Goal: Task Accomplishment & Management: Use online tool/utility

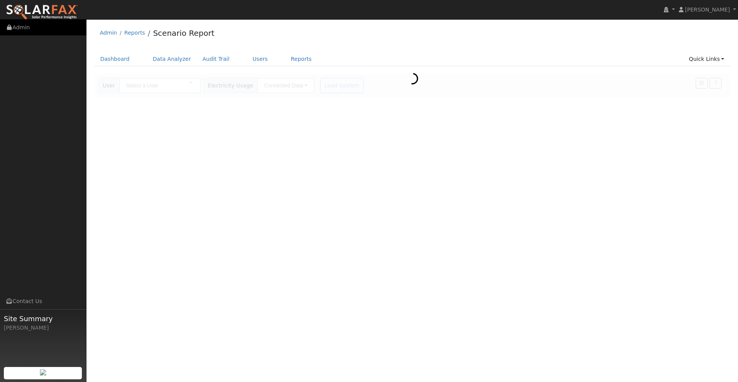
type input "[PERSON_NAME]"
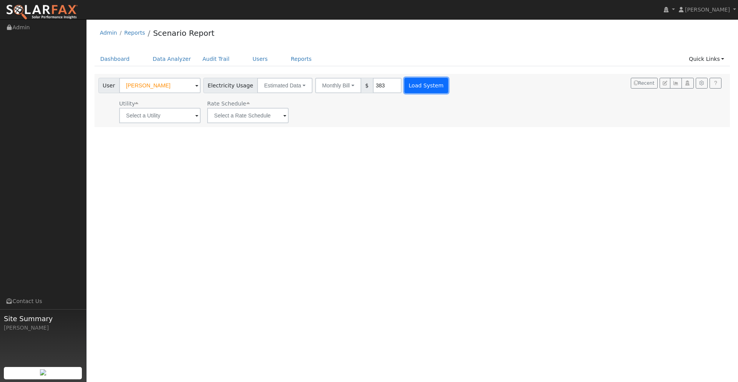
click at [416, 86] on button "Load System" at bounding box center [427, 85] width 44 height 15
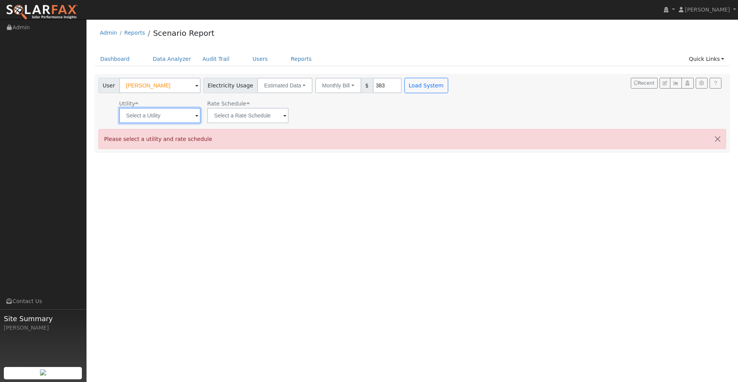
click at [182, 118] on input "text" at bounding box center [160, 115] width 82 height 15
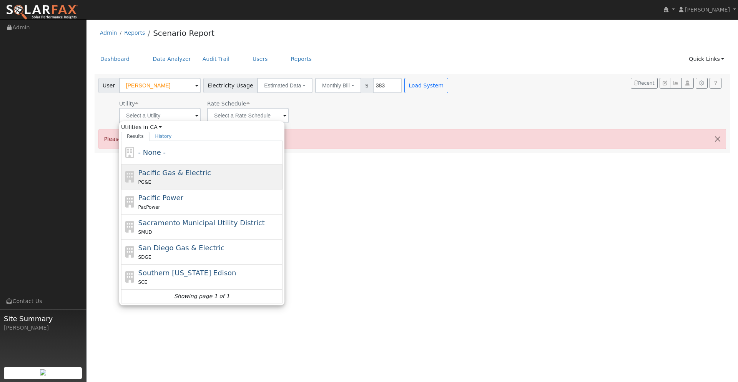
click at [174, 183] on div "PG&E" at bounding box center [209, 182] width 143 height 8
type input "Pacific Gas & Electric"
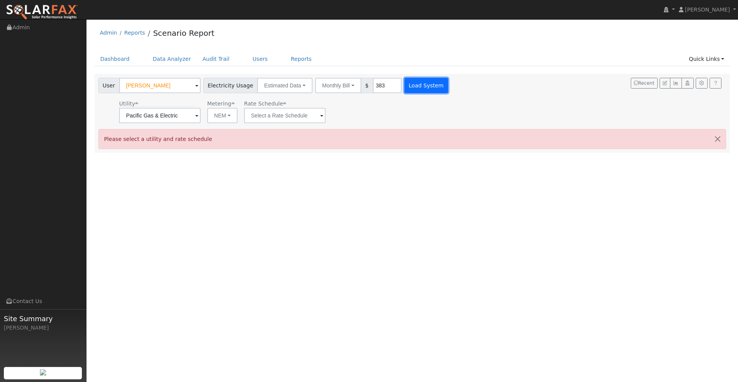
click at [409, 91] on button "Load System" at bounding box center [427, 85] width 44 height 15
click at [201, 120] on input "text" at bounding box center [160, 115] width 82 height 15
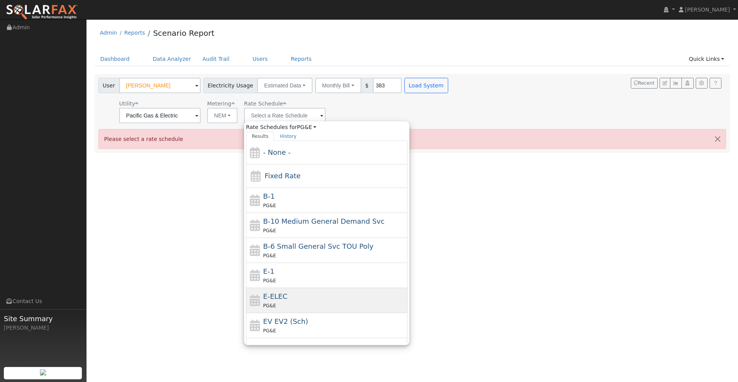
click at [295, 297] on div "E-ELEC PG&E" at bounding box center [334, 300] width 143 height 18
type input "E-ELEC"
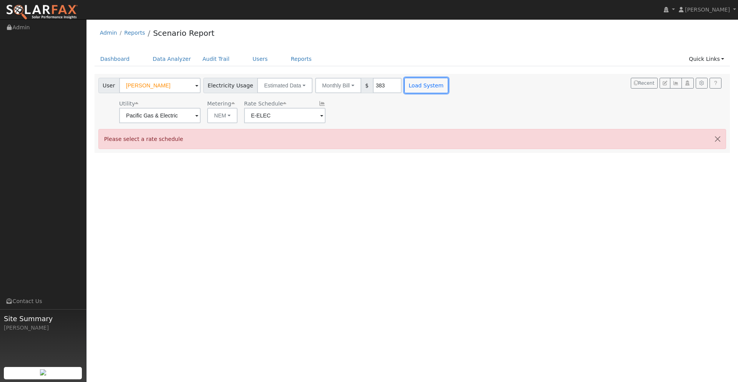
click at [420, 82] on button "Load System" at bounding box center [427, 85] width 44 height 15
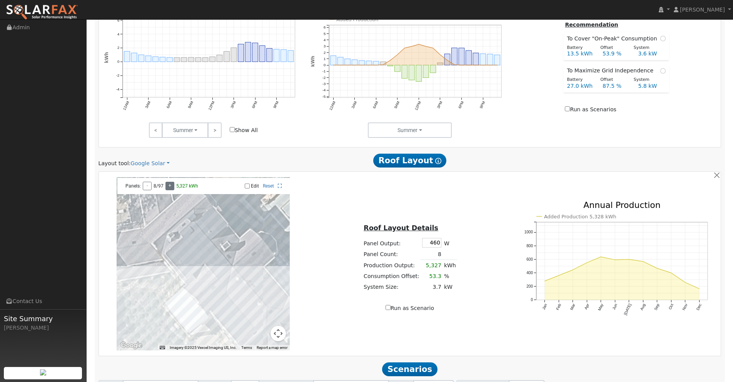
scroll to position [340, 0]
click at [158, 163] on link "Google Solar" at bounding box center [149, 163] width 39 height 8
click at [148, 197] on link "Aurora" at bounding box center [156, 198] width 53 height 11
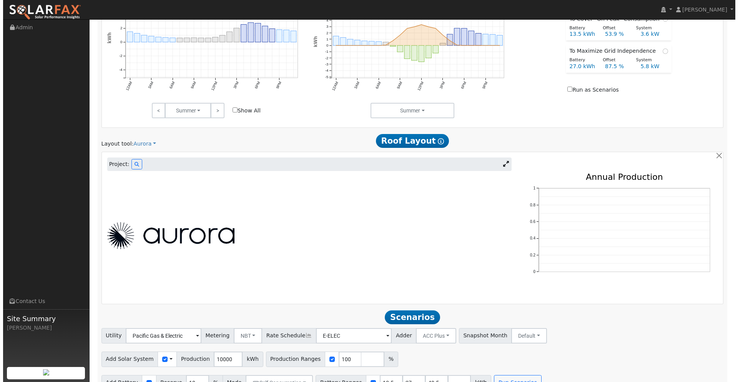
scroll to position [376, 0]
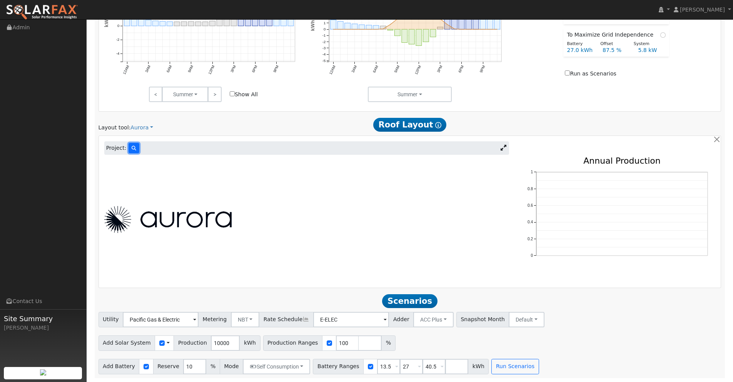
click at [133, 148] on icon at bounding box center [134, 148] width 5 height 5
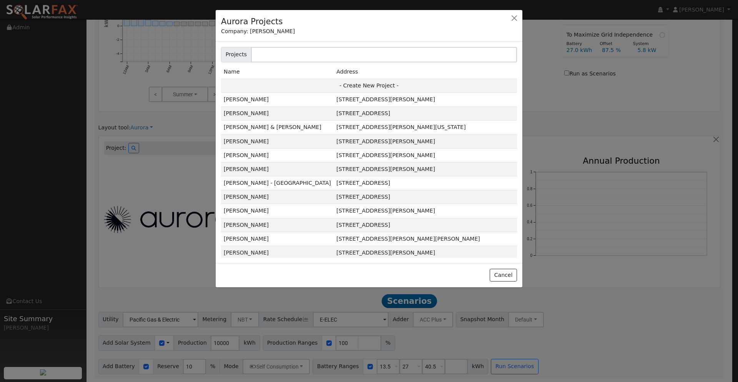
click at [380, 85] on td "- Create New Project -" at bounding box center [369, 85] width 296 height 14
type input "David Melaugh"
type input "522 Hemme Avenue"
type input "Alamo"
type input "CA"
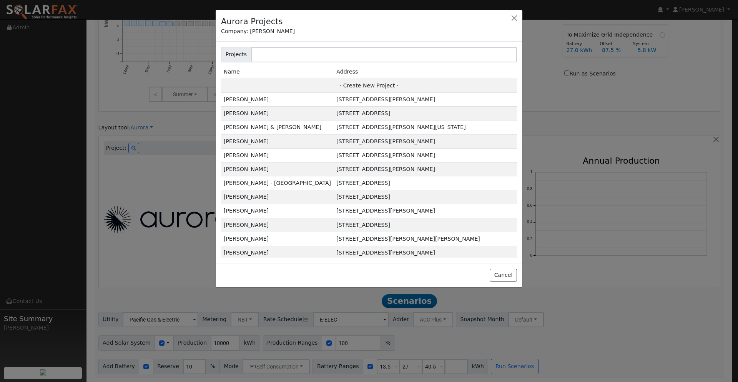
type input "94507"
type input "Design"
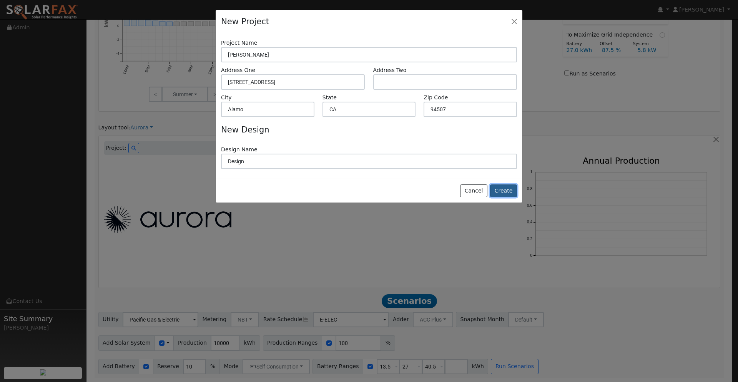
click at [504, 192] on button "Create" at bounding box center [503, 190] width 27 height 13
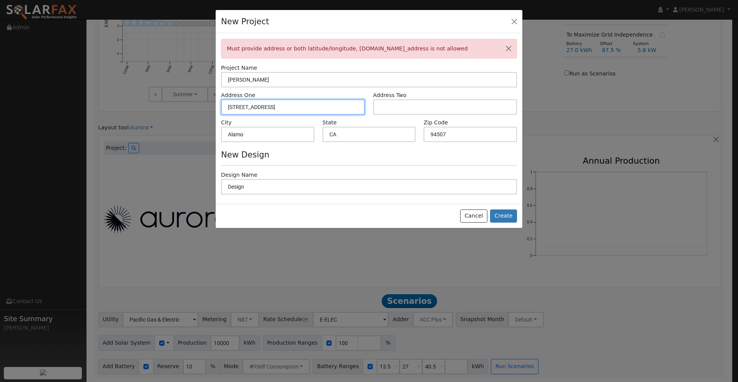
click at [288, 109] on input "522 Hemme Avenue" at bounding box center [293, 106] width 144 height 15
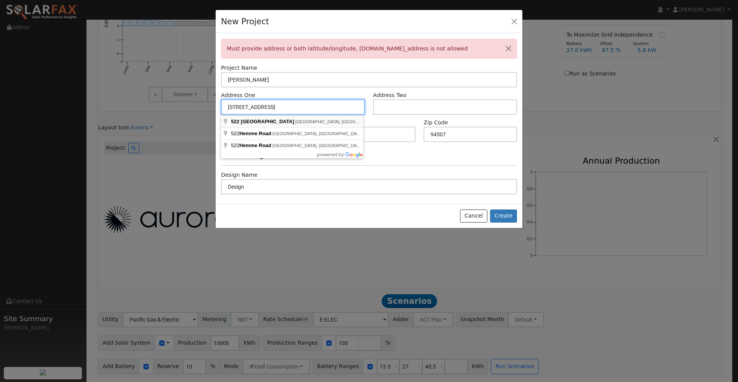
type input "522 Hemme Avenue"
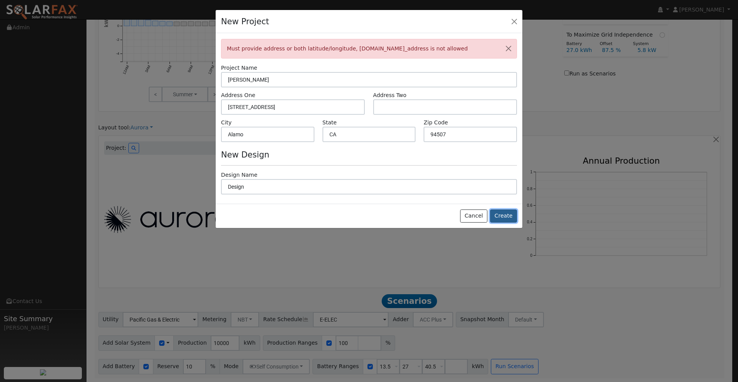
click at [501, 217] on button "Create" at bounding box center [503, 215] width 27 height 13
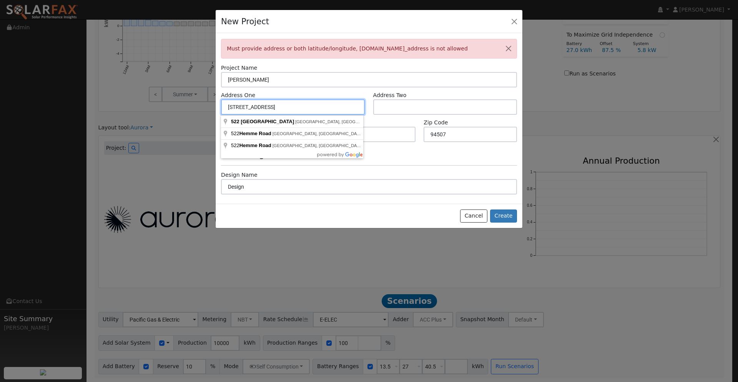
drag, startPoint x: 292, startPoint y: 106, endPoint x: 216, endPoint y: 103, distance: 76.6
click at [216, 103] on div "Must provide address or both latitude/longitude, project.location.property_addr…" at bounding box center [369, 118] width 307 height 170
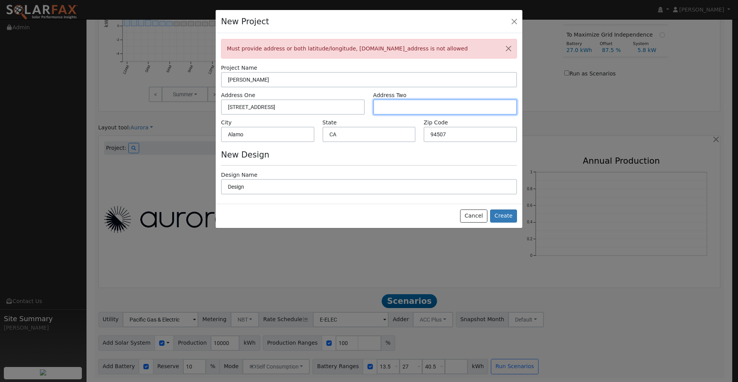
paste input "522 Hemme Avenue"
type input "522 Hemme Avenue"
click at [515, 215] on button "Create" at bounding box center [503, 215] width 27 height 13
click at [509, 48] on button "button" at bounding box center [509, 48] width 16 height 19
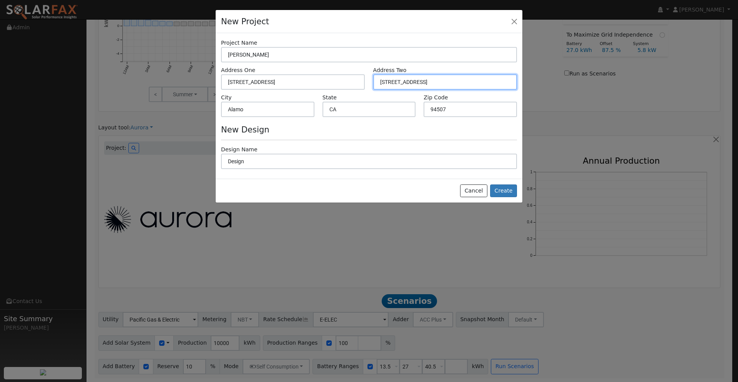
drag, startPoint x: 440, startPoint y: 82, endPoint x: 413, endPoint y: 81, distance: 27.7
click at [413, 81] on input "522 Hemme Avenue" at bounding box center [445, 81] width 144 height 15
click at [513, 21] on button "button" at bounding box center [514, 21] width 11 height 11
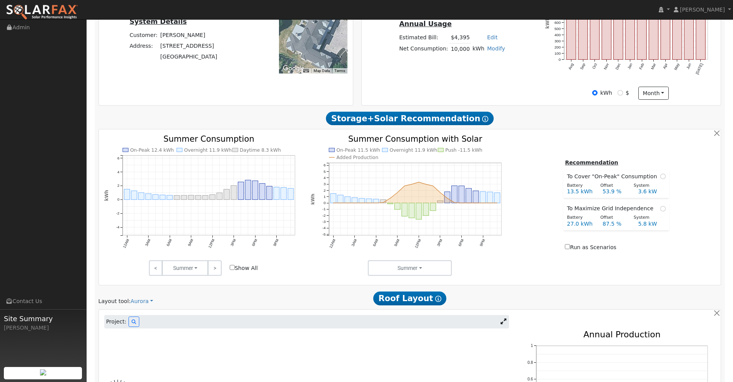
scroll to position [0, 0]
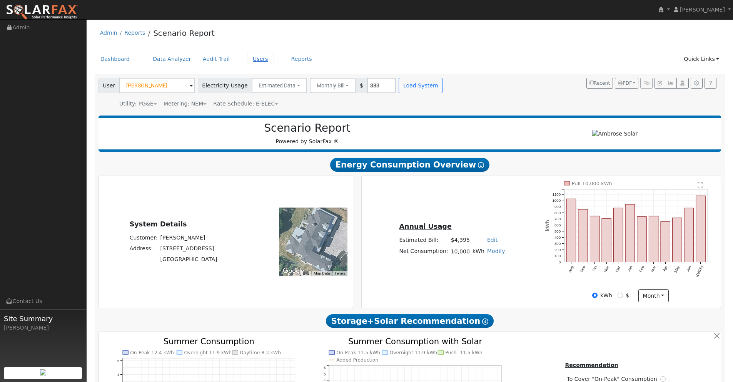
click at [253, 58] on link "Users" at bounding box center [260, 59] width 27 height 14
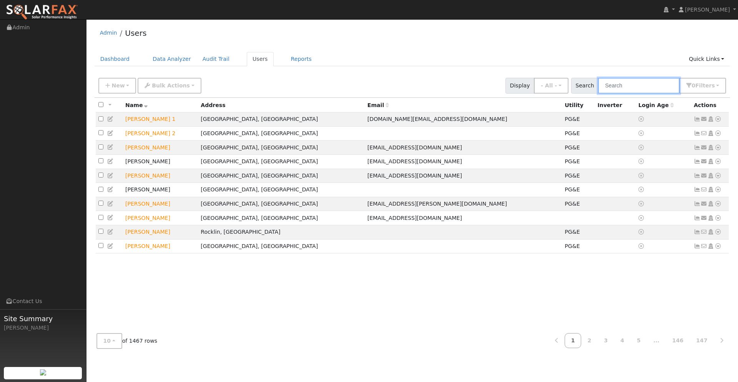
click at [628, 85] on input "text" at bounding box center [639, 86] width 82 height 16
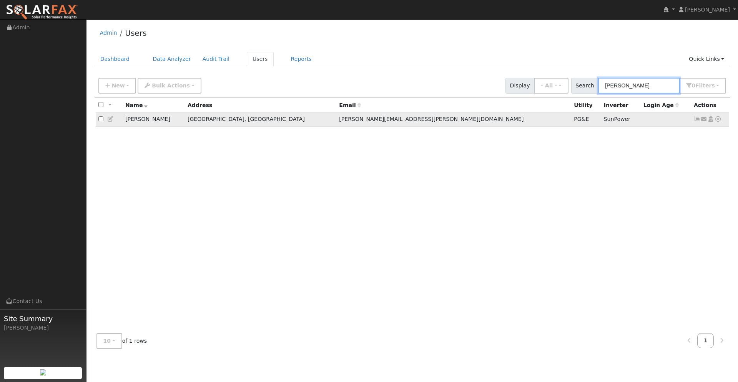
type input "[PERSON_NAME]"
click at [718, 121] on icon at bounding box center [718, 118] width 7 height 5
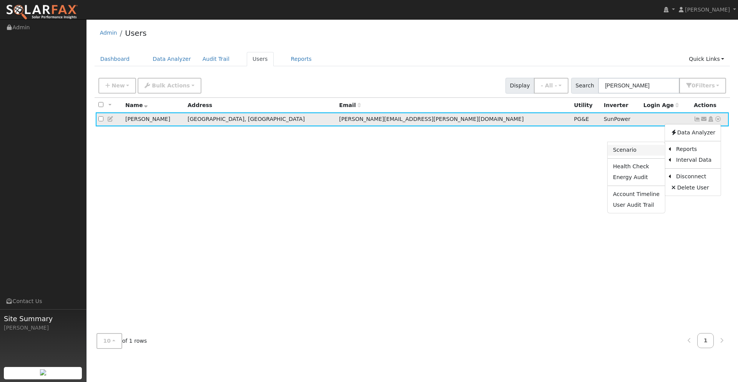
click at [635, 150] on link "Scenario" at bounding box center [636, 150] width 57 height 11
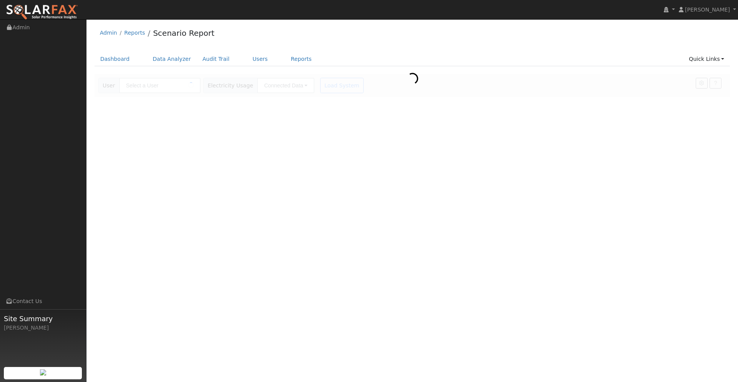
type input "[PERSON_NAME]"
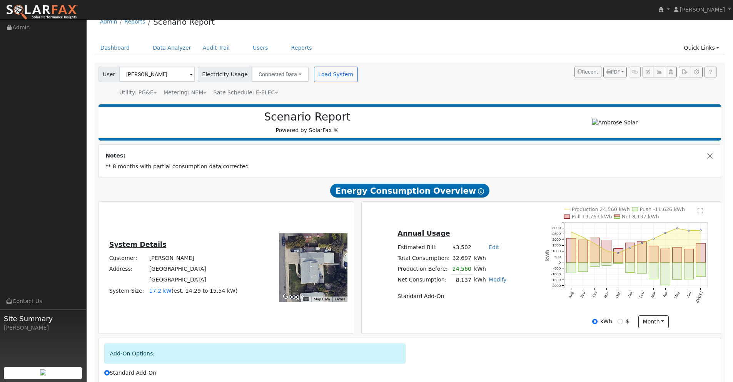
scroll to position [76, 0]
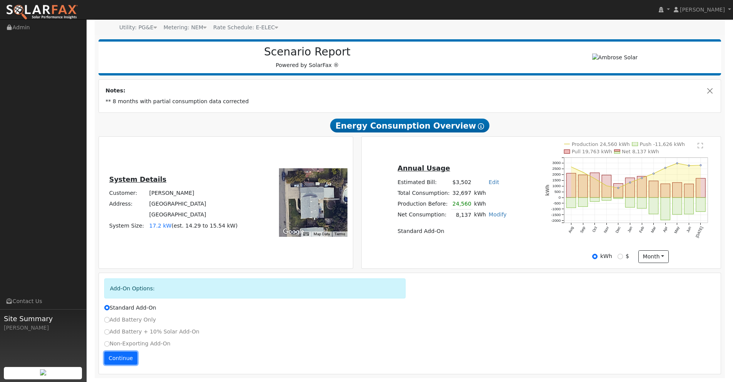
click at [119, 357] on button "Continue" at bounding box center [120, 357] width 33 height 13
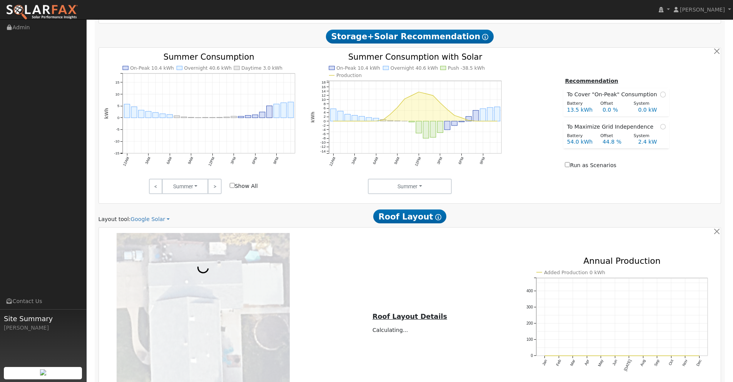
scroll to position [416, 0]
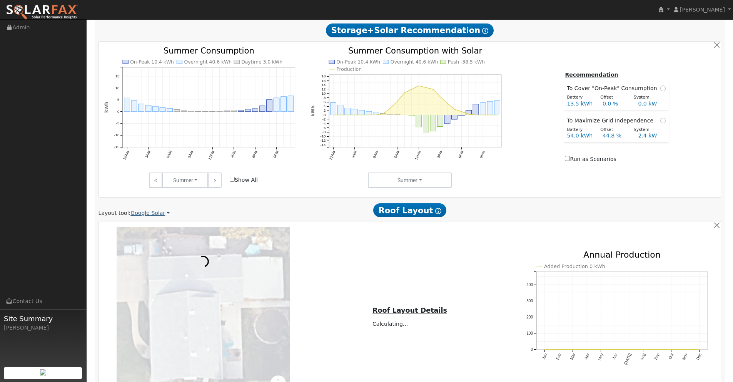
click at [160, 212] on link "Google Solar" at bounding box center [149, 213] width 39 height 8
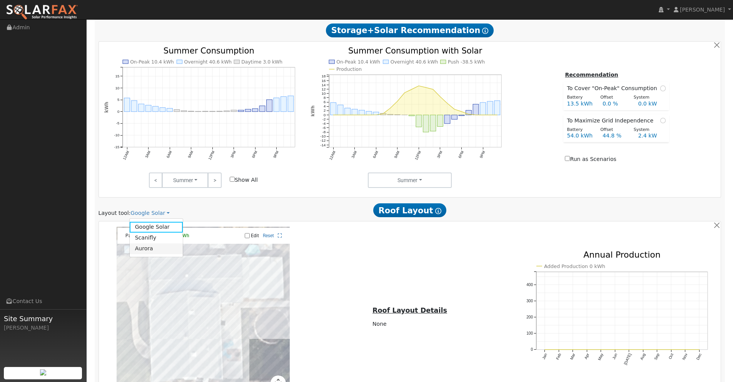
click at [146, 247] on link "Aurora" at bounding box center [156, 248] width 53 height 11
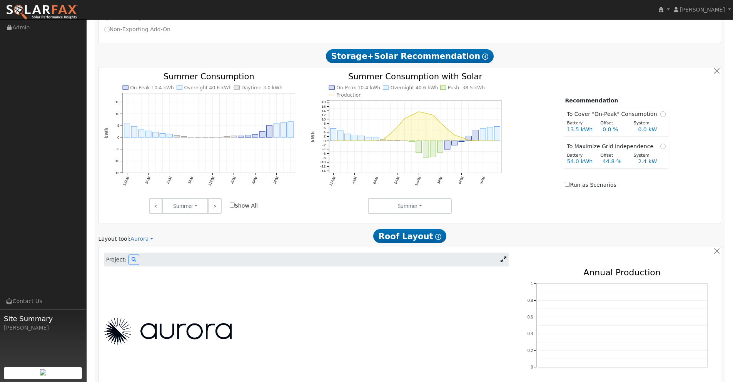
scroll to position [475, 0]
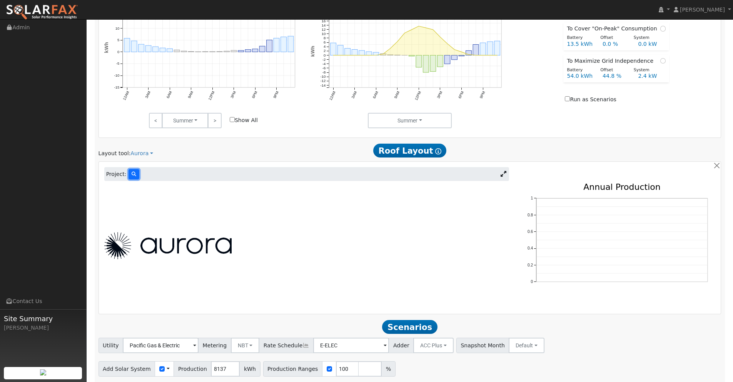
click at [132, 173] on icon at bounding box center [134, 174] width 5 height 5
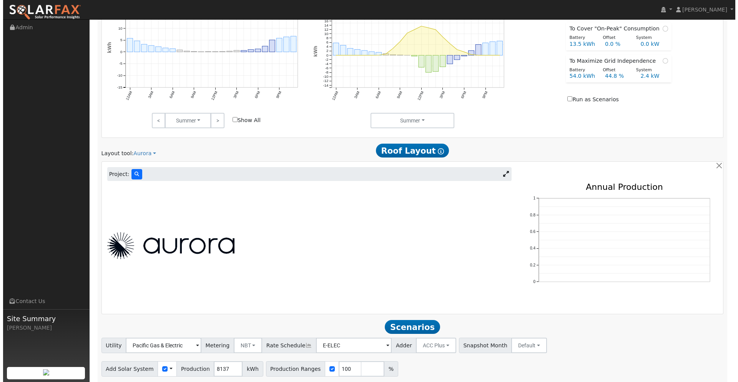
scroll to position [477, 0]
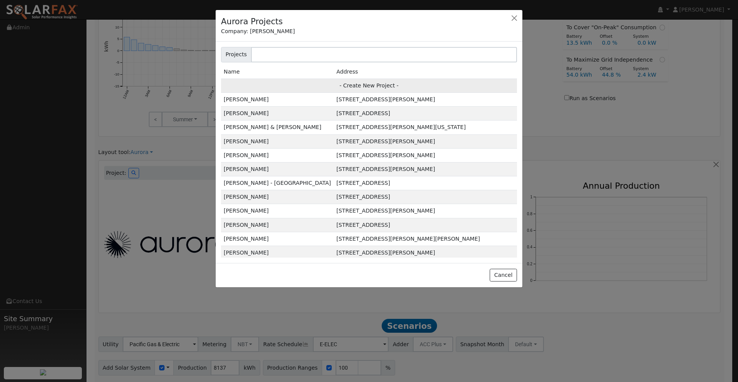
click at [365, 85] on td "- Create New Project -" at bounding box center [369, 85] width 296 height 14
type input "[PERSON_NAME]"
type input "[GEOGRAPHIC_DATA]"
type input "Yuba City"
type input "CA"
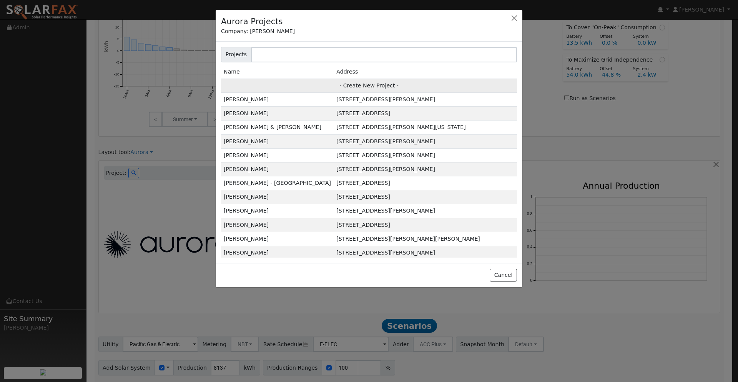
type input "95991"
type input "Design"
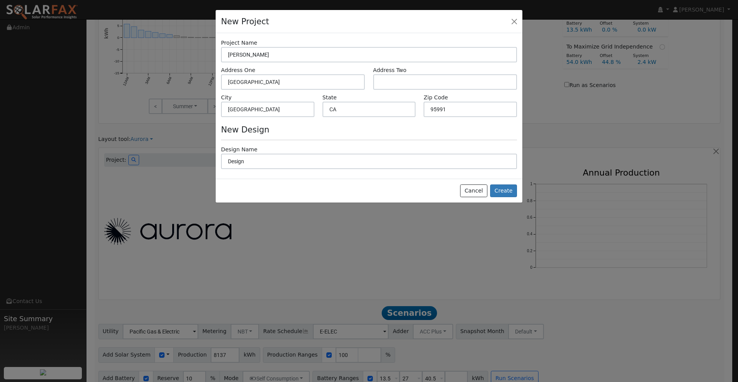
scroll to position [465, 0]
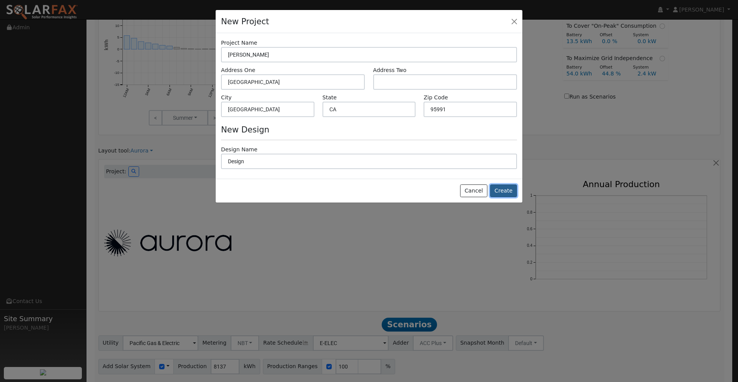
click at [507, 190] on button "Create" at bounding box center [503, 190] width 27 height 13
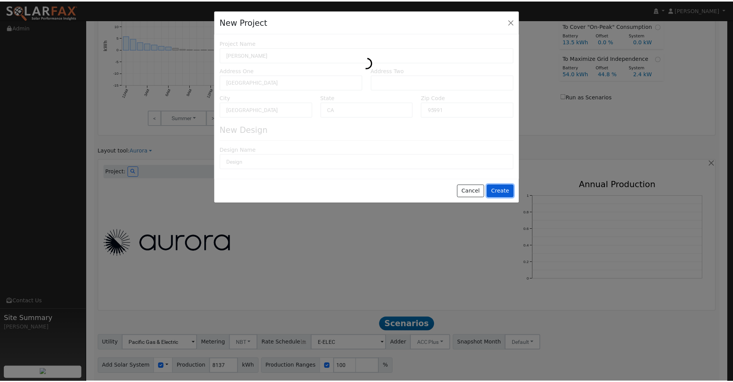
scroll to position [478, 0]
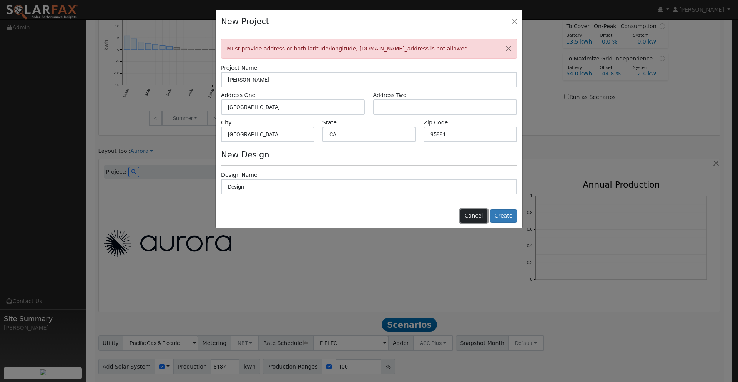
click at [479, 213] on button "Cancel" at bounding box center [473, 215] width 27 height 13
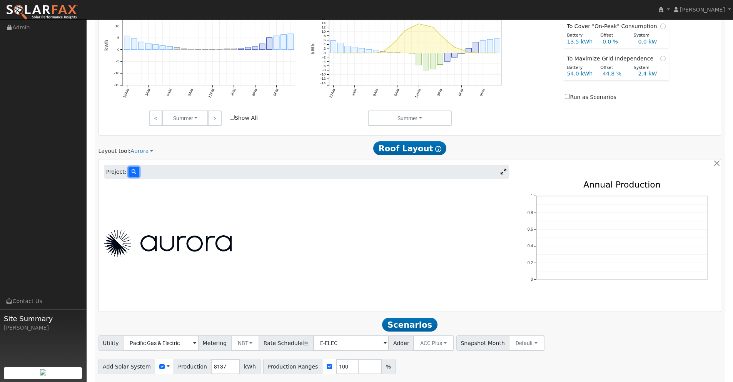
click at [134, 174] on button at bounding box center [133, 172] width 11 height 10
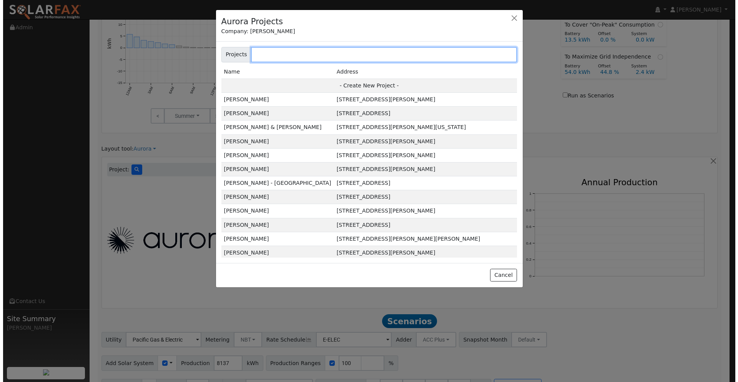
scroll to position [479, 0]
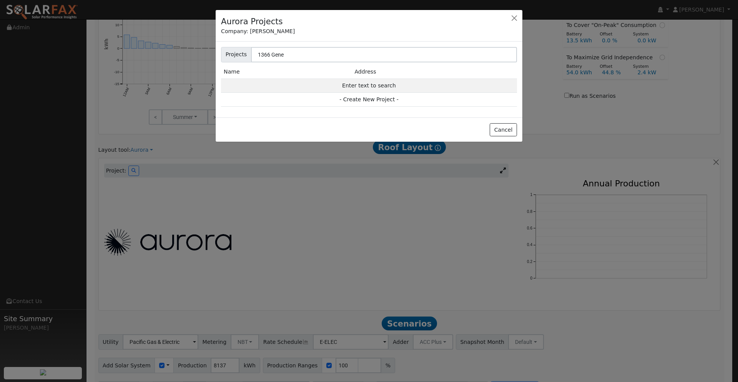
click at [365, 73] on td "Address" at bounding box center [434, 72] width 165 height 14
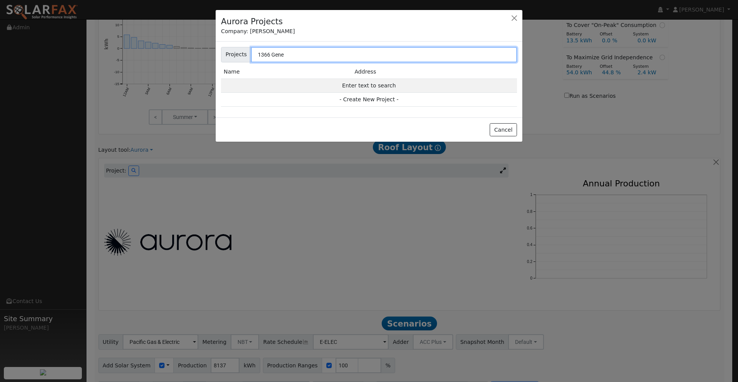
drag, startPoint x: 282, startPoint y: 57, endPoint x: 252, endPoint y: 53, distance: 29.9
click at [252, 53] on input "1366 Gene" at bounding box center [384, 54] width 266 height 15
drag, startPoint x: 285, startPoint y: 53, endPoint x: 249, endPoint y: 53, distance: 35.8
click at [249, 53] on div "Projects 1366 Gene" at bounding box center [369, 54] width 296 height 15
type input "1366 Geneva Ave Yuba City CA 95991"
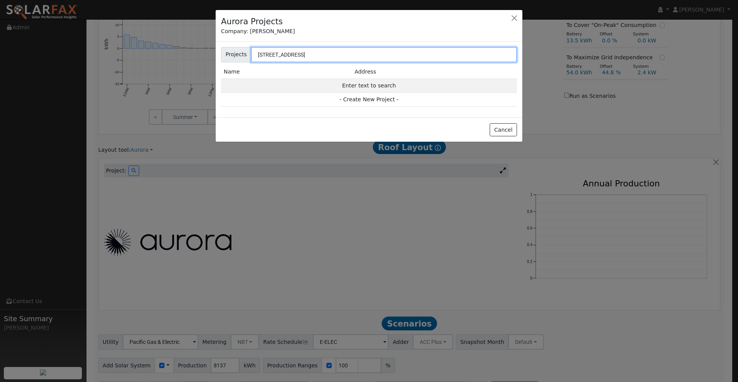
click at [370, 57] on input "1366 Geneva Ave Yuba City CA 95991" at bounding box center [384, 54] width 266 height 15
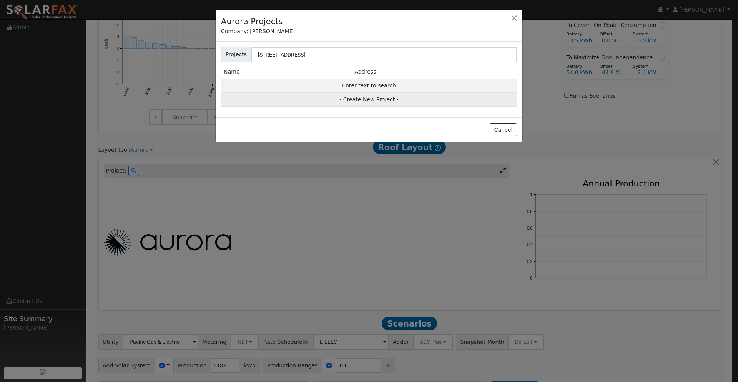
click at [377, 95] on td "- Create New Project -" at bounding box center [369, 100] width 296 height 14
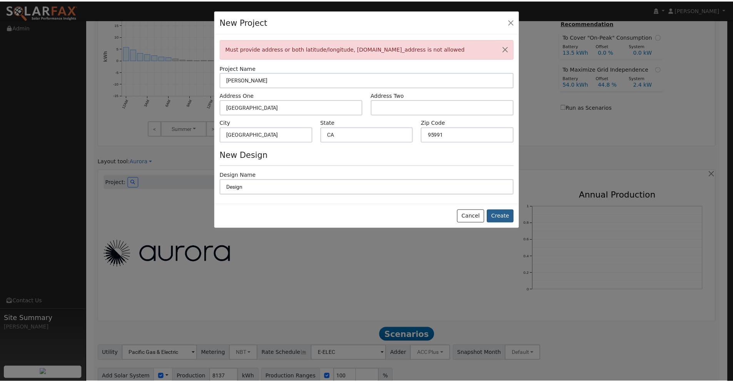
scroll to position [480, 0]
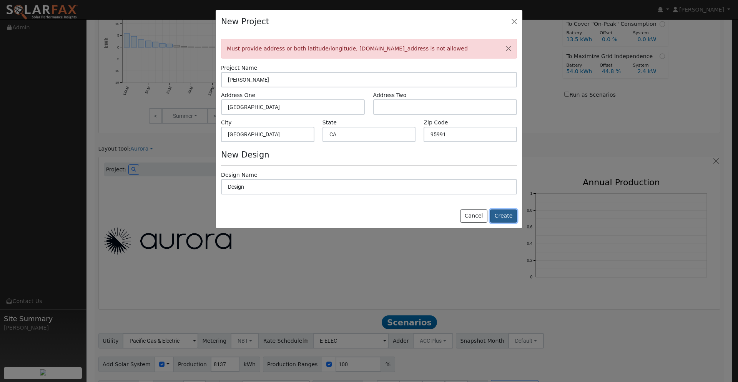
click at [502, 214] on button "Create" at bounding box center [503, 215] width 27 height 13
click at [517, 22] on button "button" at bounding box center [514, 21] width 11 height 11
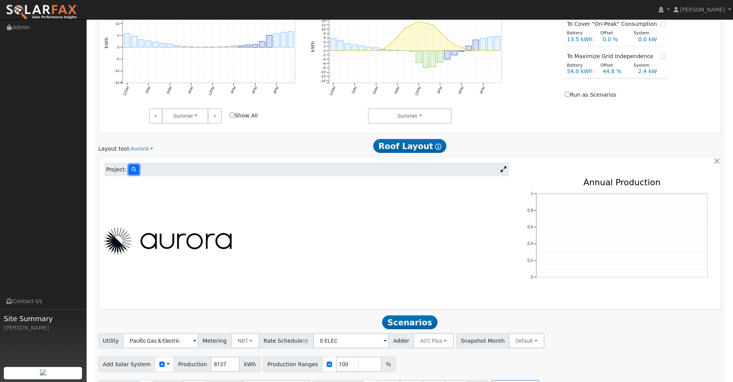
click at [135, 170] on button at bounding box center [133, 169] width 11 height 10
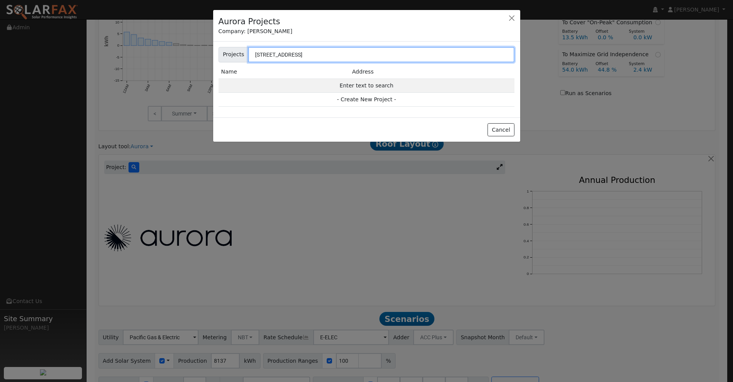
scroll to position [481, 0]
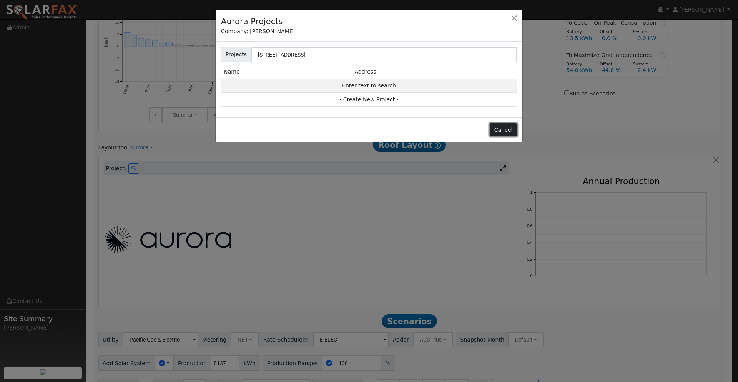
click at [502, 126] on button "Cancel" at bounding box center [503, 129] width 27 height 13
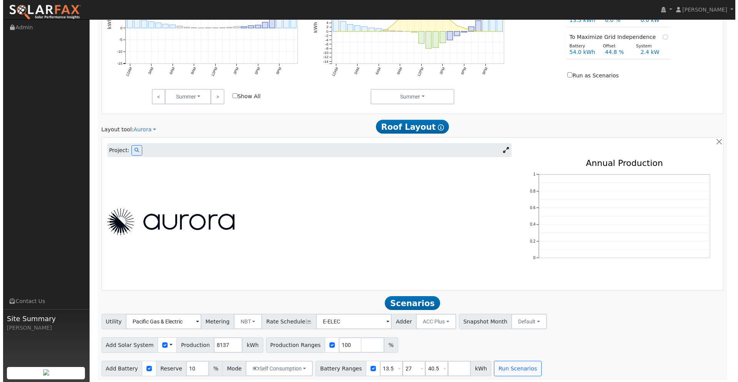
scroll to position [502, 0]
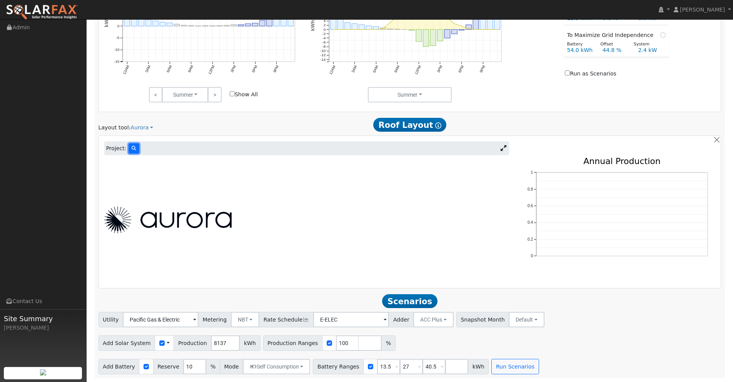
click at [134, 150] on icon at bounding box center [134, 148] width 5 height 5
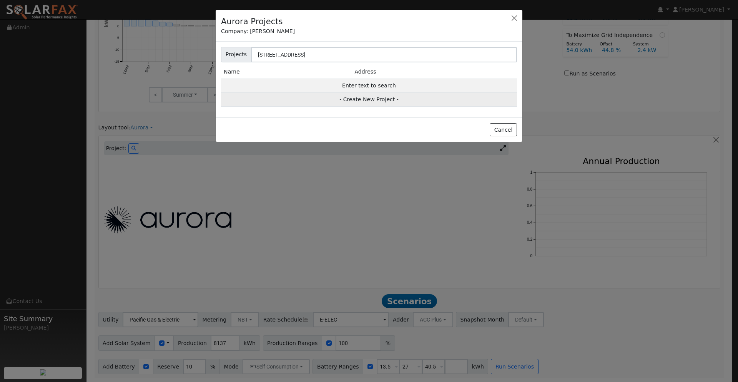
click at [387, 97] on td "- Create New Project -" at bounding box center [369, 100] width 296 height 14
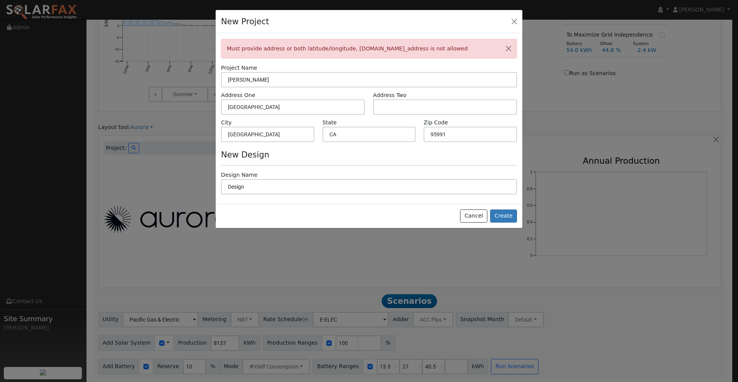
scroll to position [488, 0]
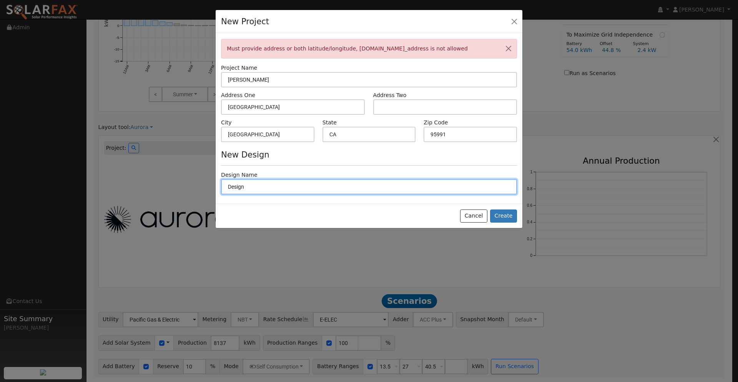
click at [285, 182] on input "Design" at bounding box center [369, 186] width 296 height 15
click at [286, 182] on input "Design" at bounding box center [369, 186] width 296 height 15
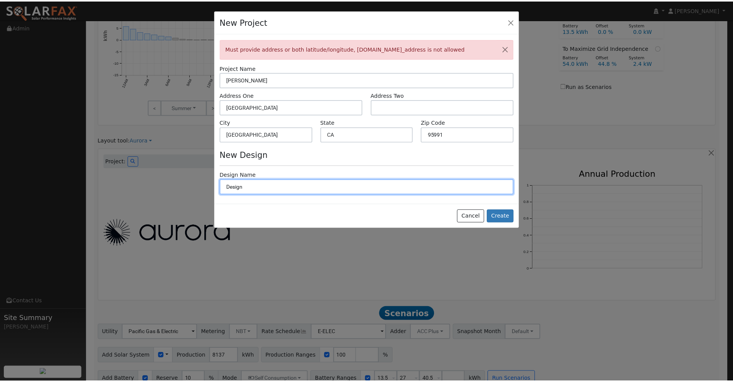
scroll to position [502, 0]
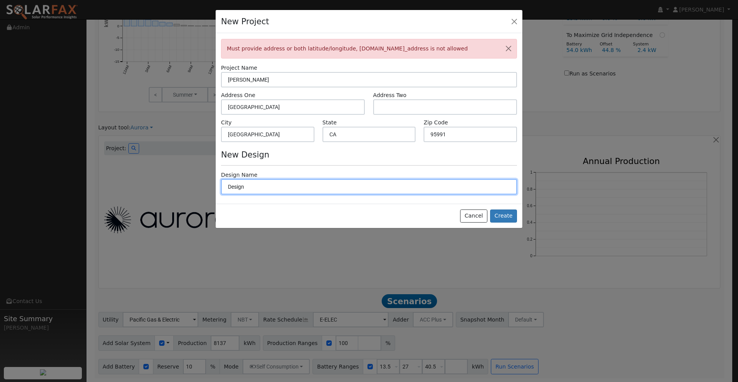
drag, startPoint x: 263, startPoint y: 185, endPoint x: 217, endPoint y: 183, distance: 45.8
click at [220, 183] on div "Design Name Design" at bounding box center [369, 182] width 304 height 23
type input "a"
type input "[PERSON_NAME]"
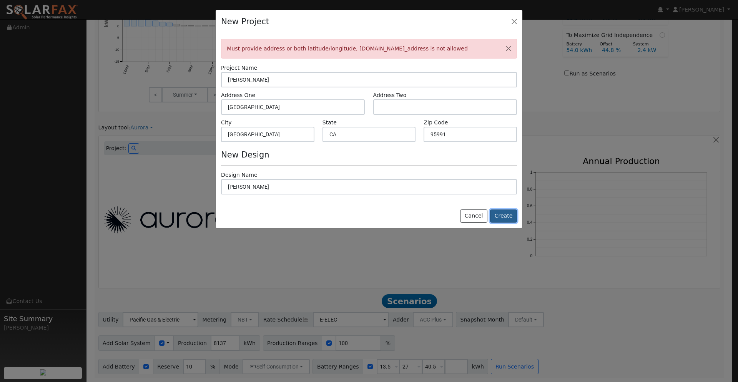
click at [503, 215] on button "Create" at bounding box center [503, 215] width 27 height 13
click at [512, 22] on button "button" at bounding box center [514, 21] width 11 height 11
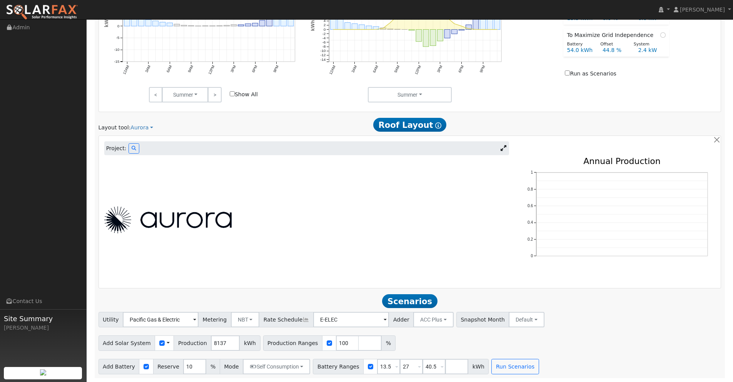
scroll to position [0, 0]
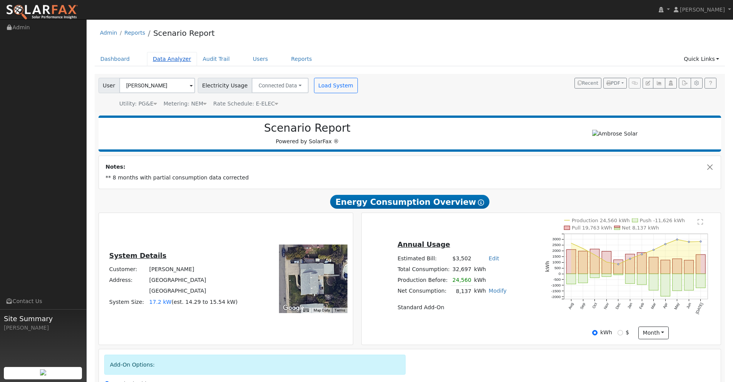
click at [164, 61] on link "Data Analyzer" at bounding box center [172, 59] width 50 height 14
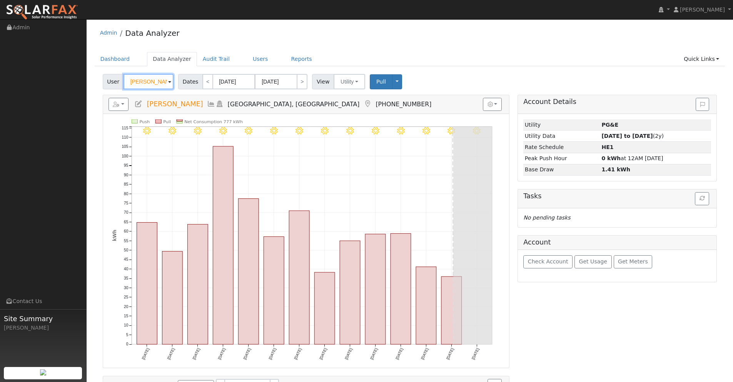
drag, startPoint x: 154, startPoint y: 81, endPoint x: 125, endPoint y: 78, distance: 28.6
click at [127, 78] on input "Matt Ellis" at bounding box center [148, 81] width 50 height 15
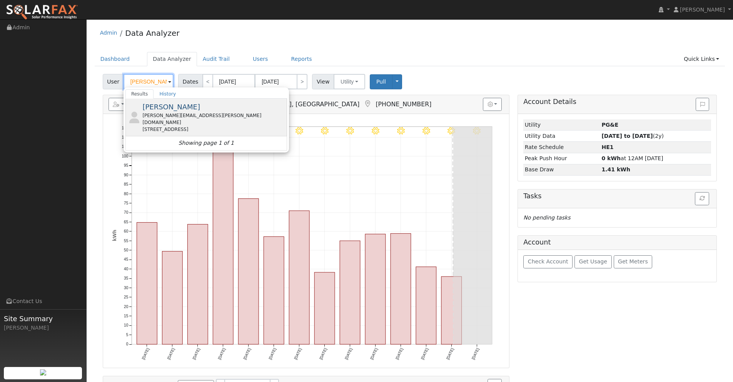
type input "[PERSON_NAME]"
click at [177, 110] on span "[PERSON_NAME]" at bounding box center [171, 107] width 58 height 8
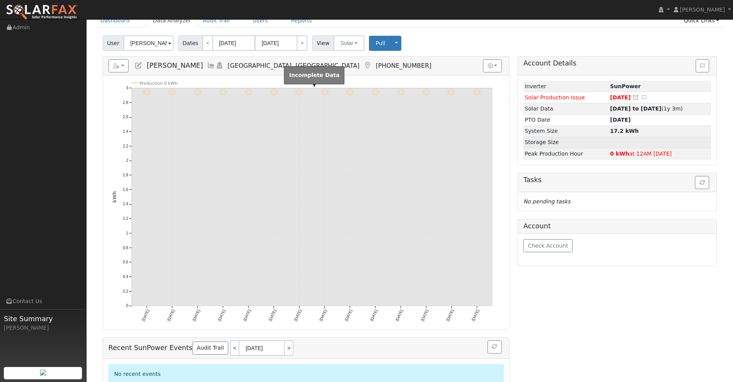
scroll to position [37, 0]
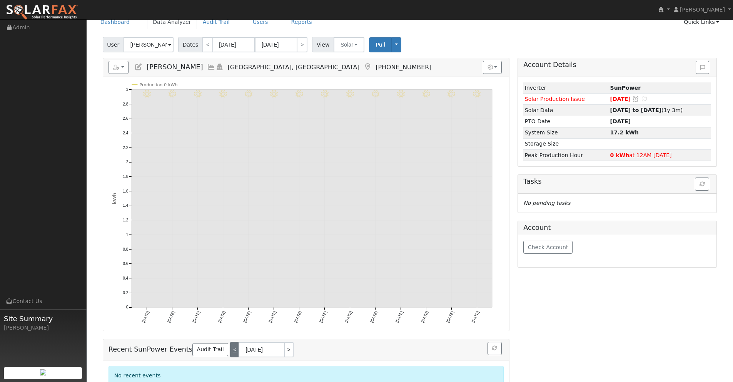
click at [230, 354] on link "<" at bounding box center [234, 349] width 8 height 15
click at [230, 352] on link "<" at bounding box center [234, 349] width 8 height 15
click at [230, 350] on link "<" at bounding box center [234, 349] width 8 height 15
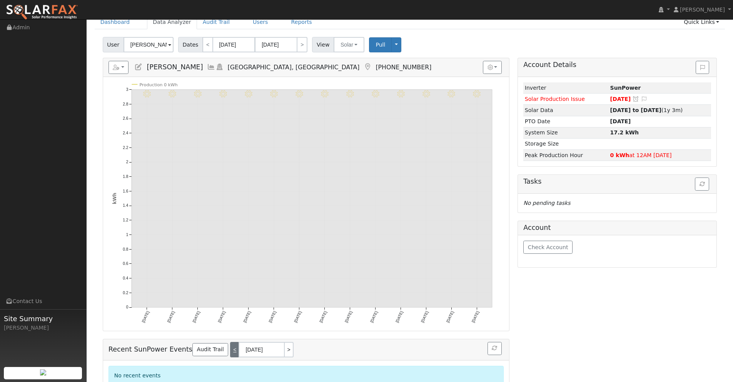
click at [230, 350] on link "<" at bounding box center [234, 349] width 8 height 15
type input "08/14/2025"
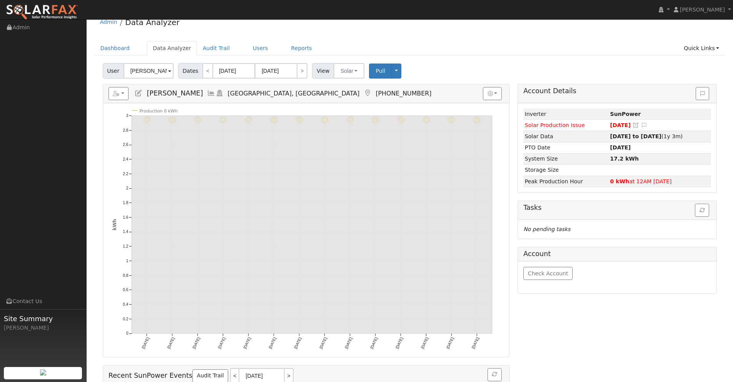
scroll to position [0, 0]
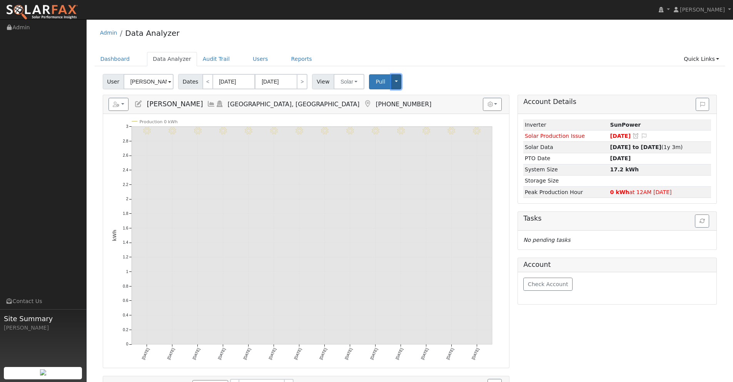
click at [397, 83] on button "Toggle Dropdown" at bounding box center [396, 81] width 10 height 15
drag, startPoint x: 355, startPoint y: 103, endPoint x: 349, endPoint y: 82, distance: 22.4
click at [355, 103] on h5 "Reports Scenario Health Check Energy Audit Account Timeline User Audit Trail In…" at bounding box center [305, 104] width 395 height 13
click at [117, 108] on button "button" at bounding box center [118, 104] width 20 height 13
click at [389, 112] on div "Reports Scenario Health Check Energy Audit Account Timeline User Audit Trail In…" at bounding box center [306, 104] width 406 height 19
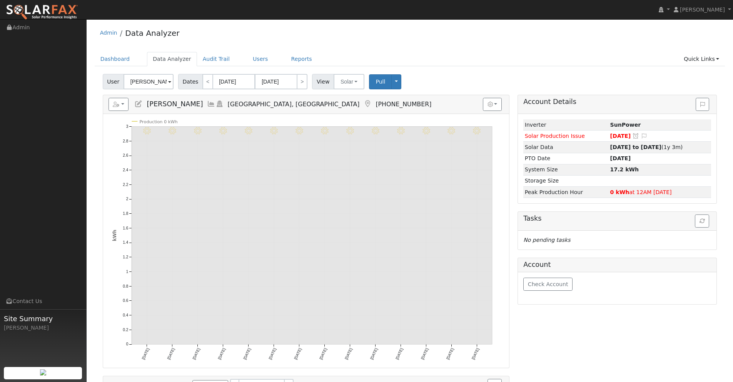
click at [502, 107] on div "Graphs Show Previous Year Options Show Weather kWh $ Show °F" at bounding box center [493, 104] width 21 height 13
click at [491, 105] on icon "button" at bounding box center [489, 104] width 5 height 5
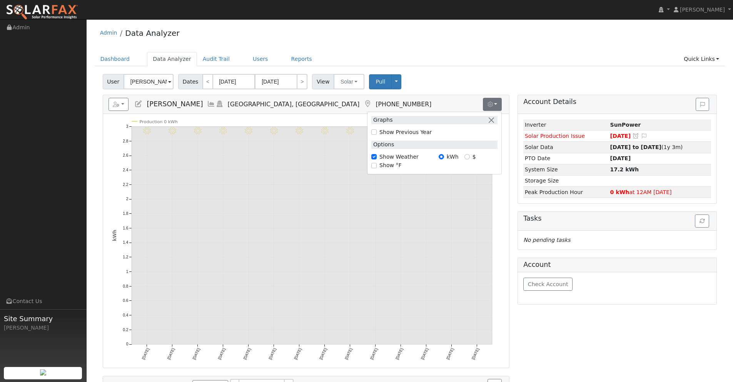
click at [431, 88] on div "User Irma Burden Account Default Account Default Account 1366 Geneva Avenue, Yu…" at bounding box center [409, 80] width 617 height 18
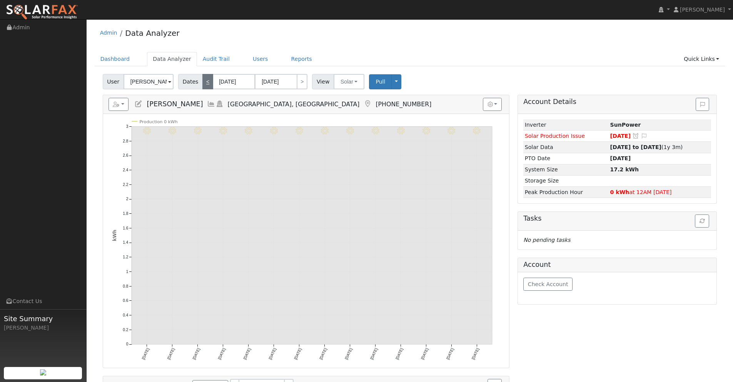
click at [203, 82] on link "<" at bounding box center [207, 81] width 11 height 15
type input "07/23/2025"
type input "08/05/2025"
click at [203, 82] on link "<" at bounding box center [207, 81] width 11 height 15
type input "07/09/2025"
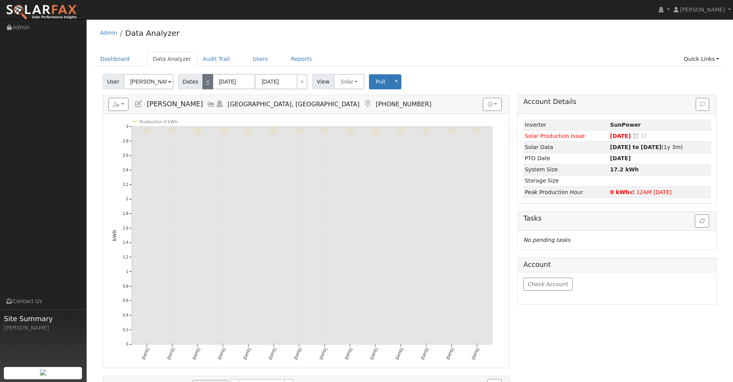
type input "07/22/2025"
click at [203, 82] on link "<" at bounding box center [207, 81] width 11 height 15
type input "06/25/2025"
type input "07/08/2025"
click at [548, 286] on span "Check Account" at bounding box center [548, 284] width 40 height 6
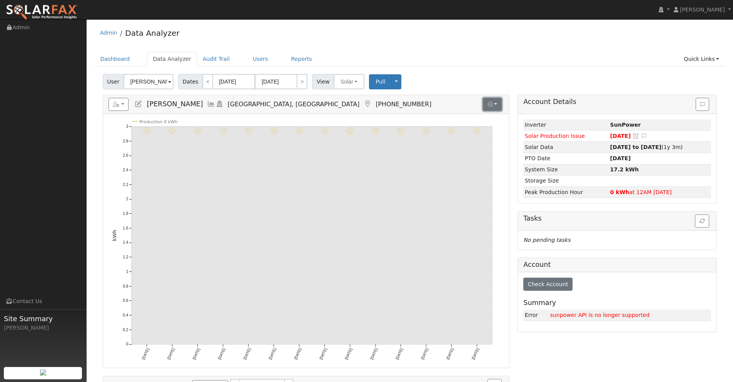
click at [488, 101] on button "button" at bounding box center [492, 104] width 19 height 13
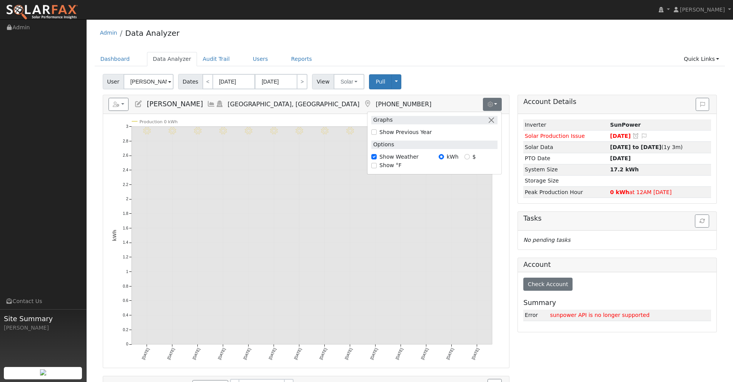
click at [432, 80] on div "User Irma Burden Account Default Account Default Account 1366 Geneva Avenue, Yu…" at bounding box center [409, 80] width 617 height 18
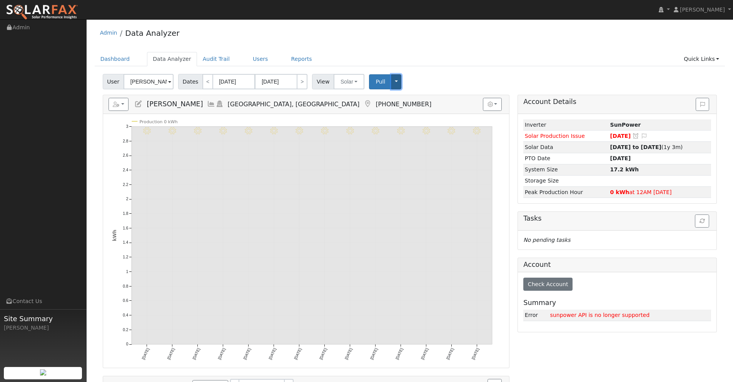
click at [392, 83] on button "Toggle Dropdown" at bounding box center [396, 81] width 10 height 15
click at [408, 142] on link "Disconnect Solar" at bounding box center [419, 142] width 57 height 11
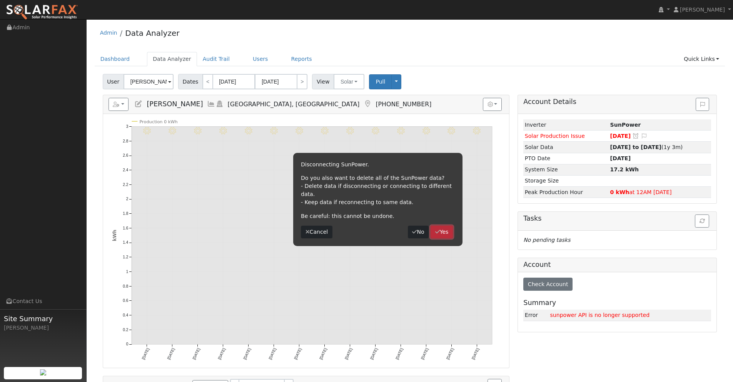
click at [447, 225] on button "Yes" at bounding box center [441, 231] width 22 height 13
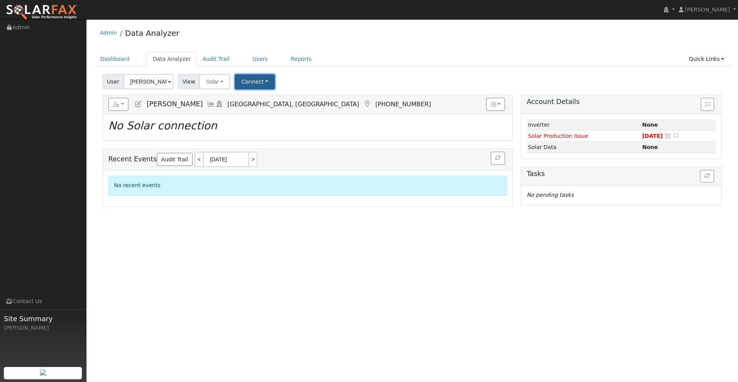
click at [252, 84] on button "Connect" at bounding box center [255, 81] width 40 height 15
click at [271, 100] on link "Select a Provider" at bounding box center [265, 98] width 60 height 11
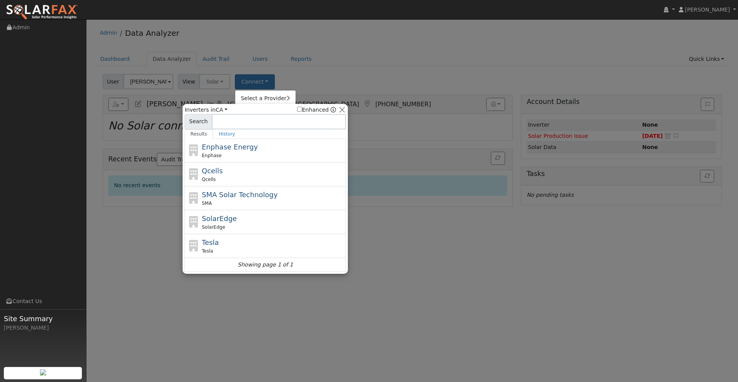
click at [300, 72] on div at bounding box center [369, 191] width 738 height 382
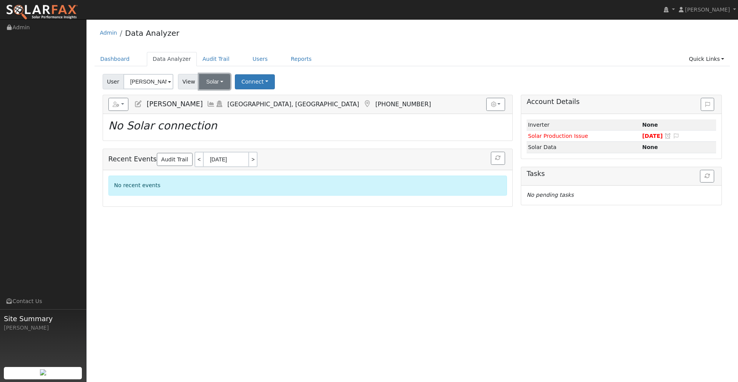
click at [221, 83] on button "Solar" at bounding box center [214, 81] width 31 height 15
click at [220, 101] on link "Utility" at bounding box center [225, 98] width 53 height 11
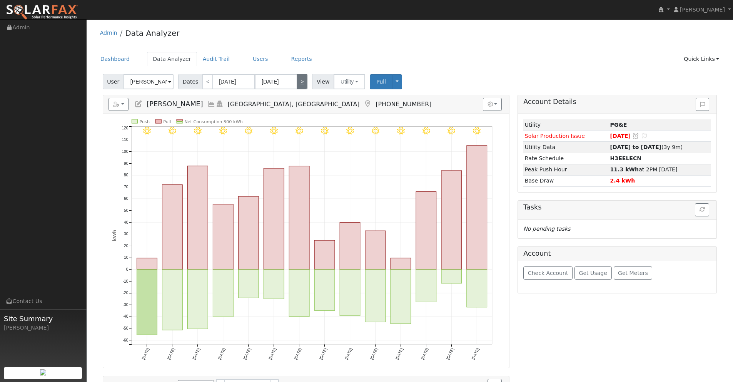
click at [299, 83] on link ">" at bounding box center [302, 81] width 11 height 15
type input "07/09/2025"
type input "07/22/2025"
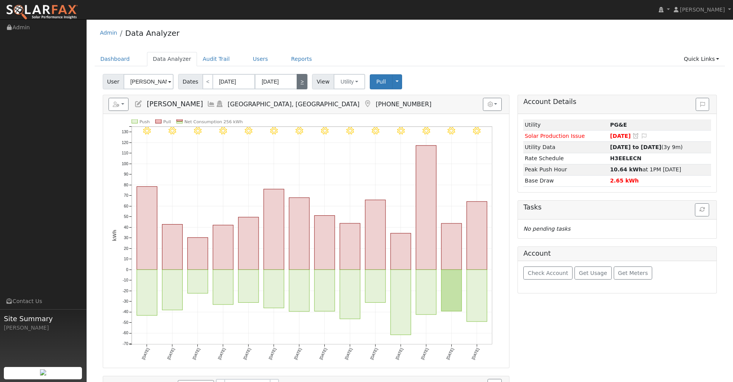
click at [299, 83] on link ">" at bounding box center [302, 81] width 11 height 15
type input "07/23/2025"
type input "08/05/2025"
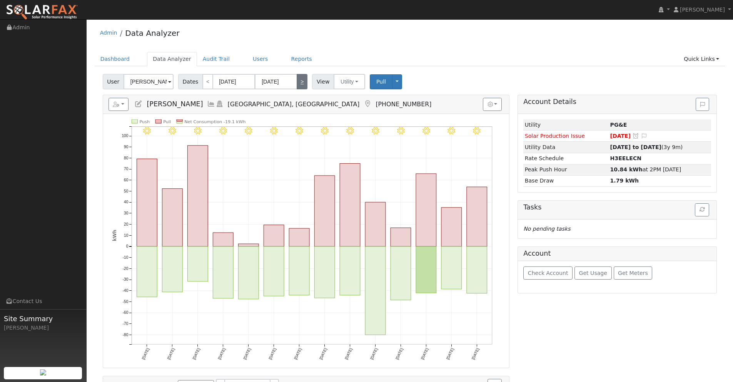
click at [299, 83] on link ">" at bounding box center [302, 81] width 11 height 15
type input "[DATE]"
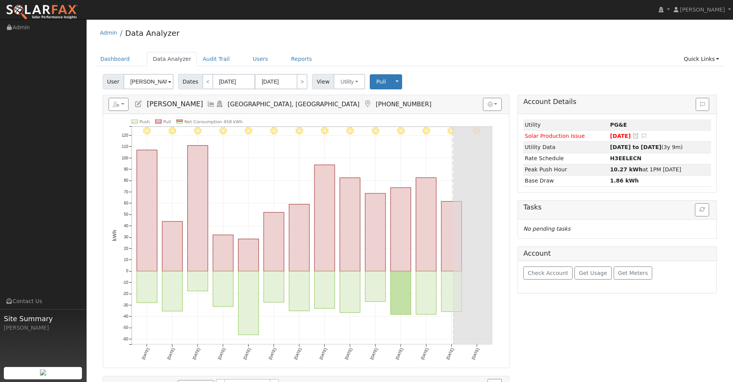
click at [207, 102] on icon at bounding box center [211, 103] width 8 height 7
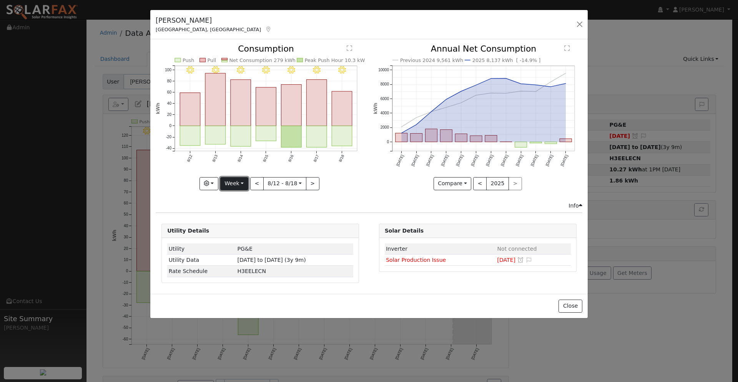
click at [237, 180] on button "Week" at bounding box center [234, 183] width 28 height 13
click at [240, 200] on link "Day" at bounding box center [247, 199] width 53 height 11
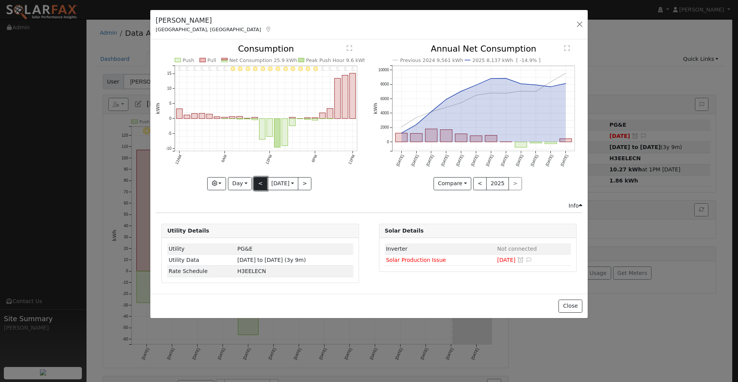
click at [261, 182] on button "<" at bounding box center [260, 183] width 13 height 13
click at [259, 183] on button "<" at bounding box center [260, 183] width 13 height 13
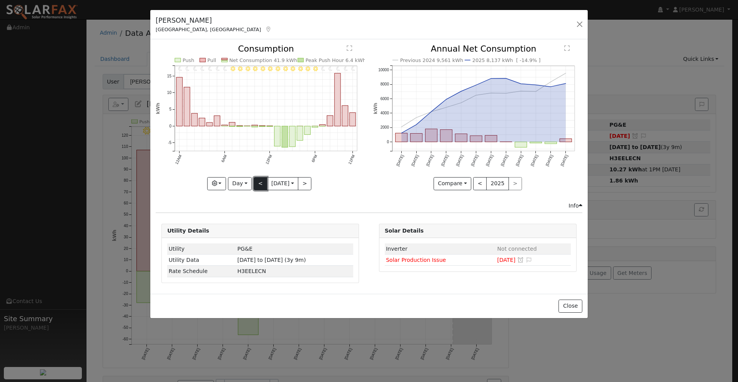
click at [259, 183] on button "<" at bounding box center [260, 183] width 13 height 13
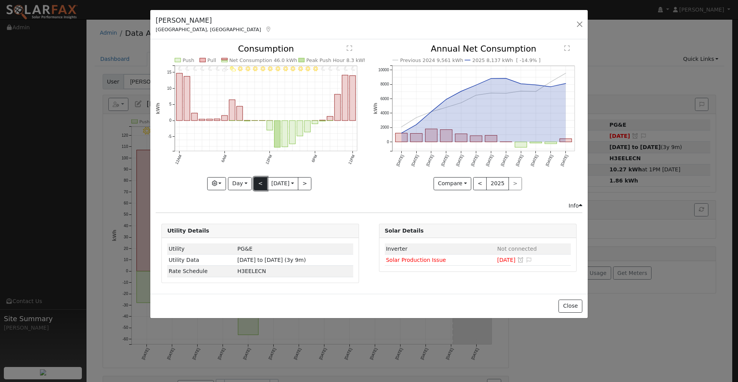
click at [259, 184] on button "<" at bounding box center [260, 183] width 13 height 13
click at [256, 185] on button "<" at bounding box center [260, 183] width 13 height 13
click at [256, 184] on button "<" at bounding box center [260, 183] width 13 height 13
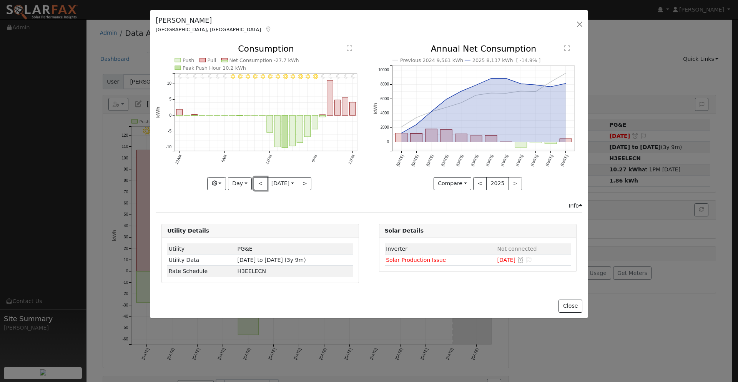
click at [256, 184] on button "<" at bounding box center [260, 183] width 13 height 13
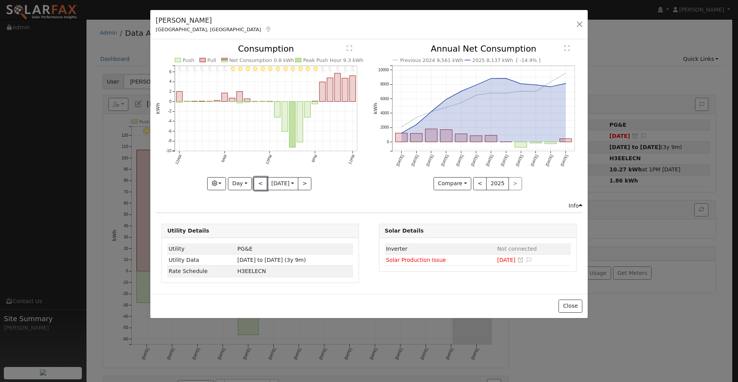
click at [256, 185] on button "<" at bounding box center [260, 183] width 13 height 13
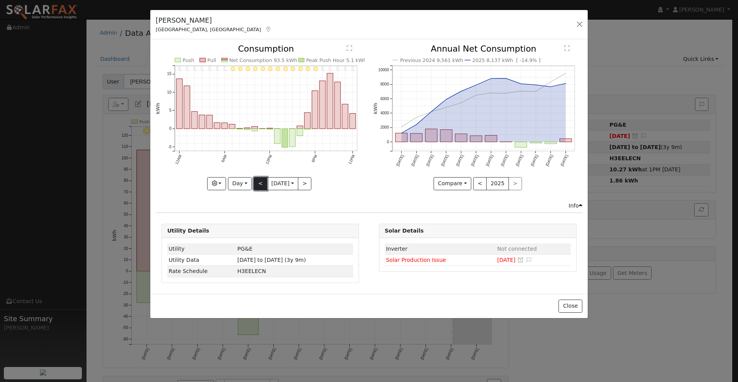
click at [263, 185] on button "<" at bounding box center [260, 183] width 13 height 13
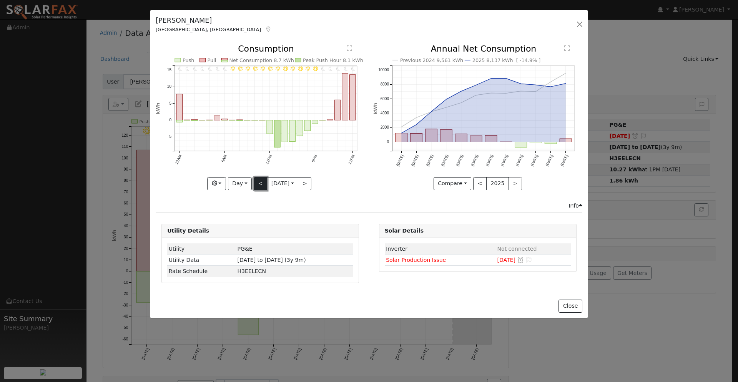
click at [263, 185] on button "<" at bounding box center [260, 183] width 13 height 13
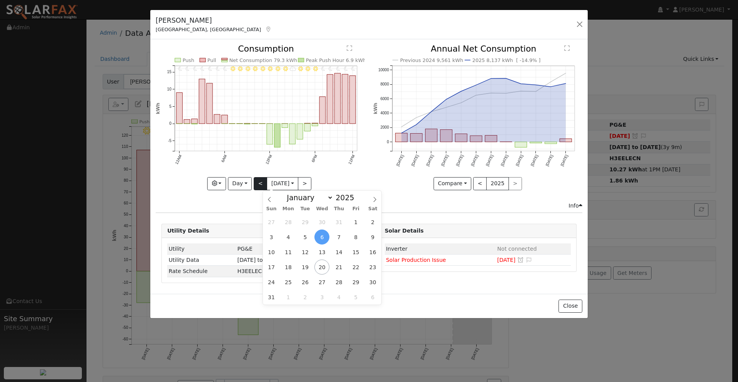
click at [267, 185] on input "2025-08-06" at bounding box center [282, 183] width 31 height 12
click at [359, 222] on span "1" at bounding box center [355, 221] width 15 height 15
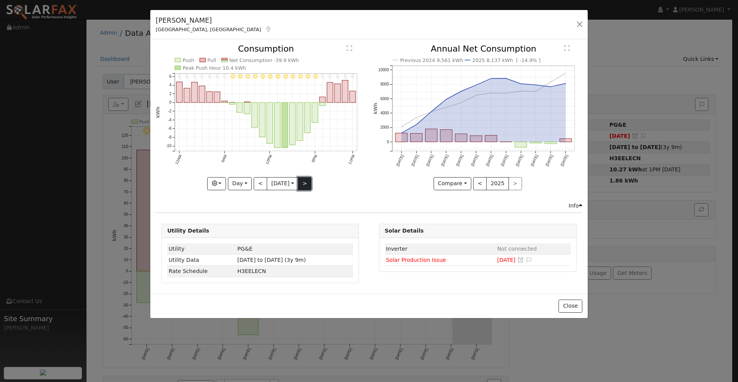
click at [306, 182] on button ">" at bounding box center [304, 183] width 13 height 13
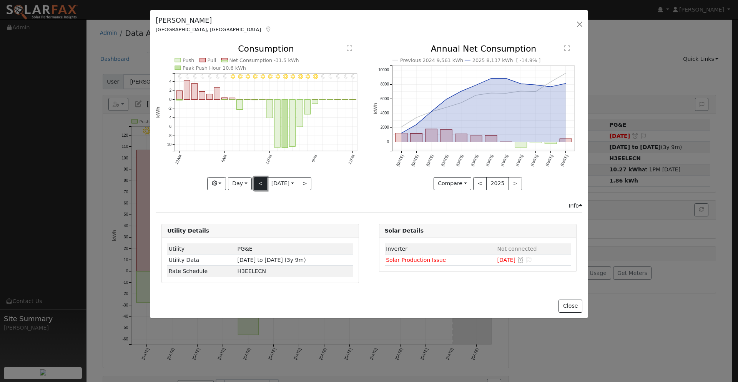
click at [261, 187] on button "<" at bounding box center [260, 183] width 13 height 13
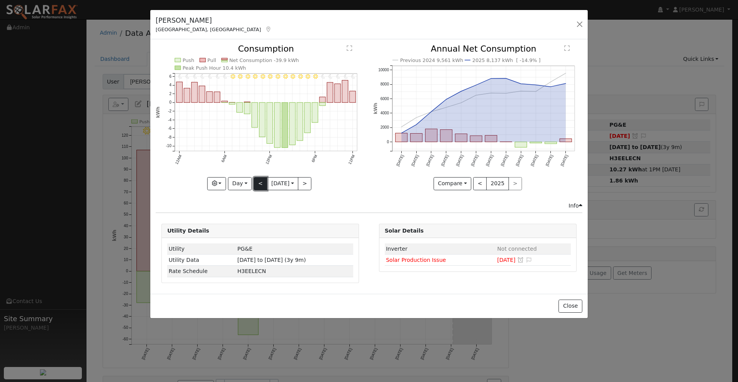
click at [257, 182] on button "<" at bounding box center [260, 183] width 13 height 13
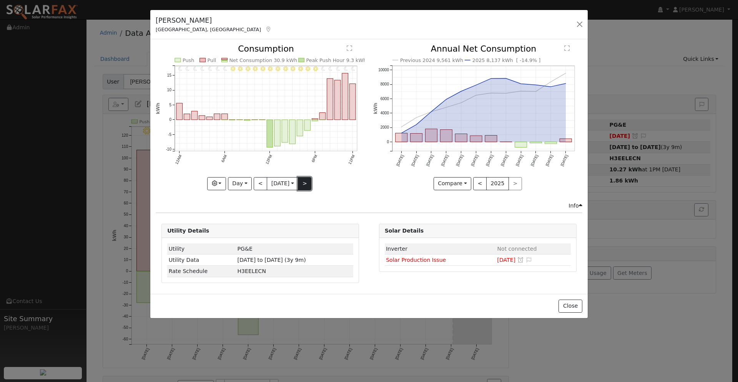
click at [306, 182] on button ">" at bounding box center [304, 183] width 13 height 13
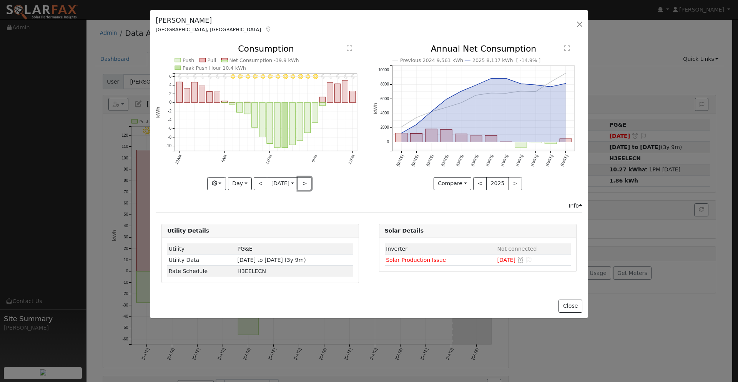
click at [309, 182] on button ">" at bounding box center [304, 183] width 13 height 13
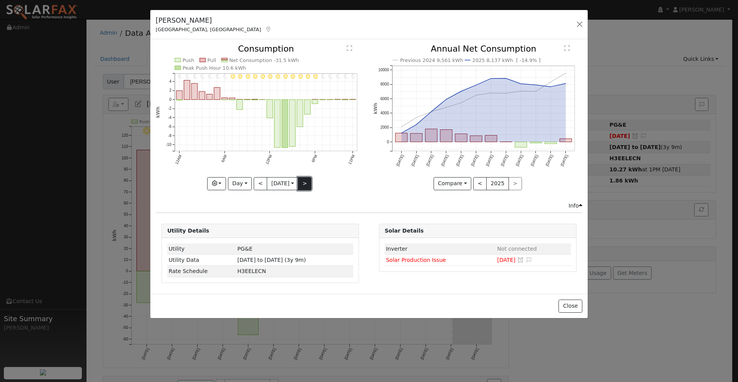
click at [309, 182] on button ">" at bounding box center [304, 183] width 13 height 13
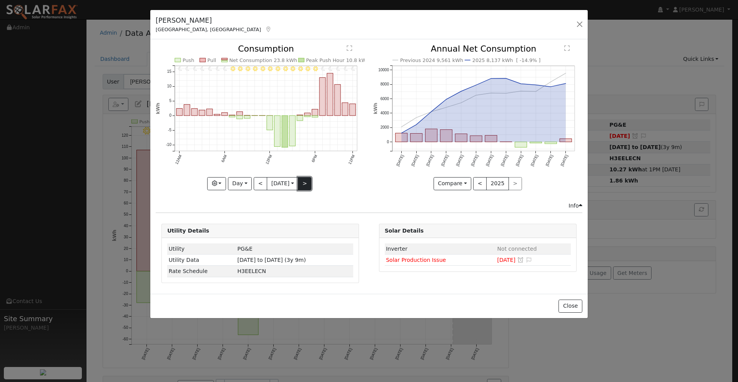
click at [309, 182] on button ">" at bounding box center [304, 183] width 13 height 13
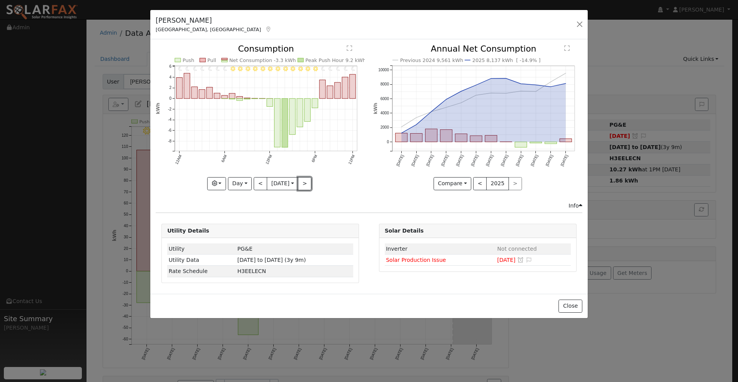
click at [309, 182] on button ">" at bounding box center [304, 183] width 13 height 13
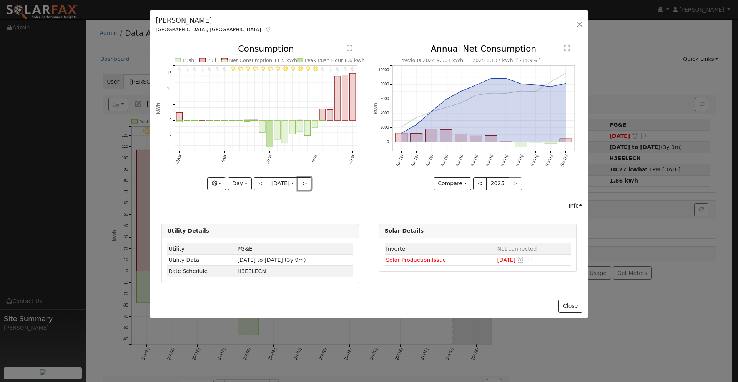
click at [309, 182] on button ">" at bounding box center [304, 183] width 13 height 13
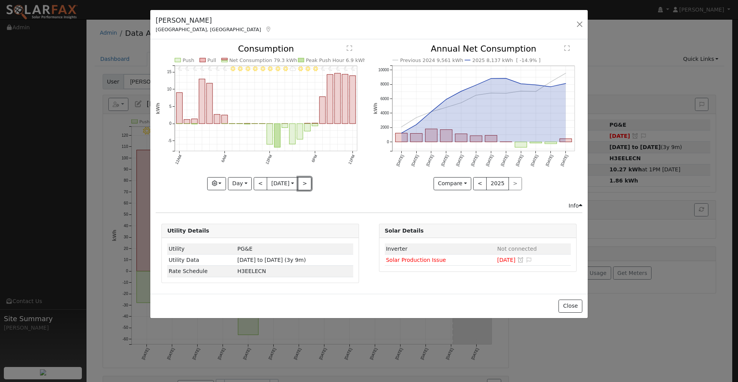
click at [309, 182] on button ">" at bounding box center [304, 183] width 13 height 13
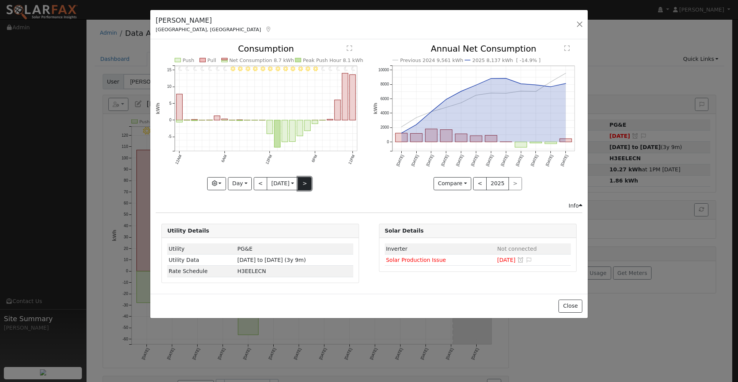
click at [309, 180] on button ">" at bounding box center [304, 183] width 13 height 13
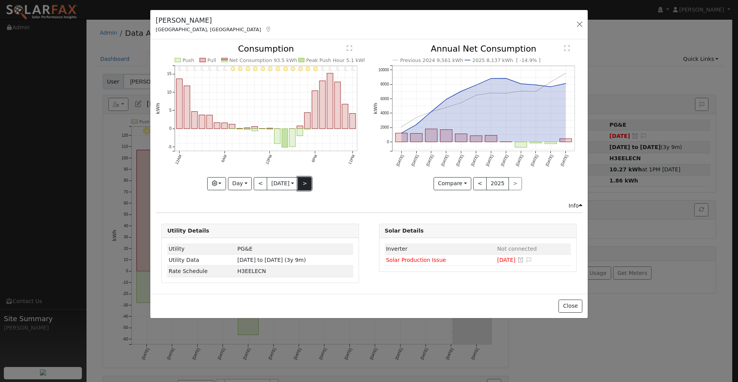
click at [309, 180] on button ">" at bounding box center [304, 183] width 13 height 13
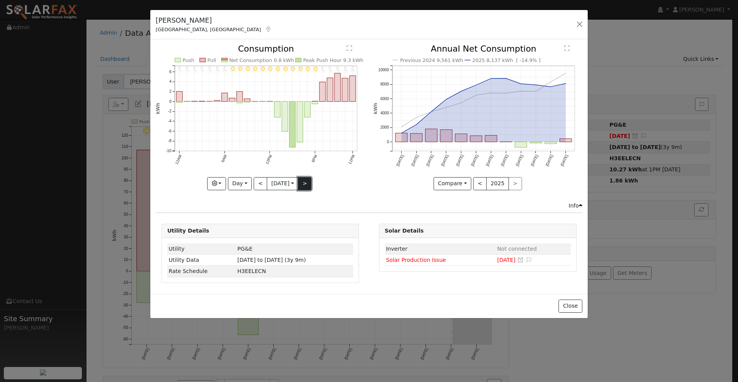
click at [309, 180] on button ">" at bounding box center [304, 183] width 13 height 13
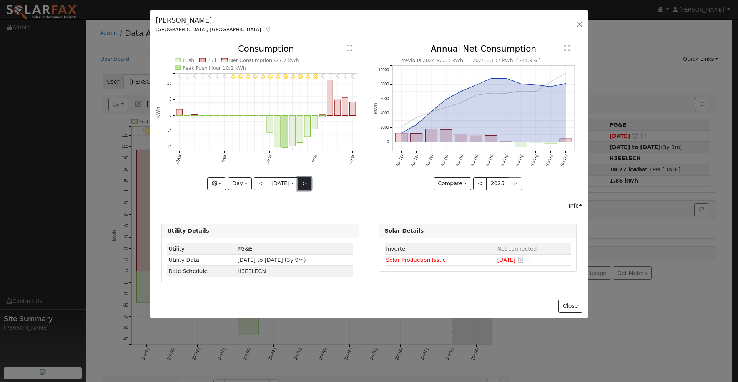
click at [303, 187] on button ">" at bounding box center [304, 183] width 13 height 13
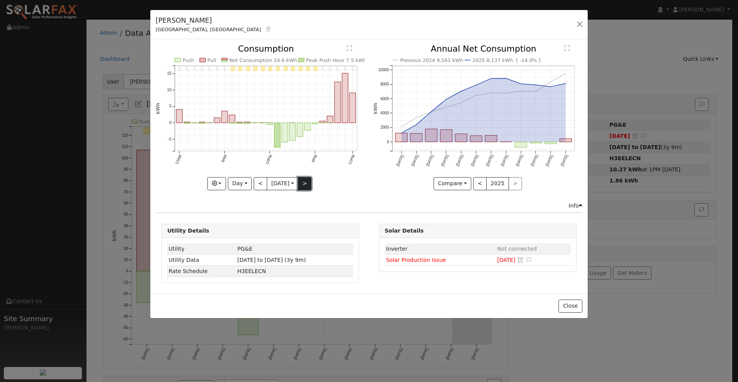
click at [309, 181] on button ">" at bounding box center [304, 183] width 13 height 13
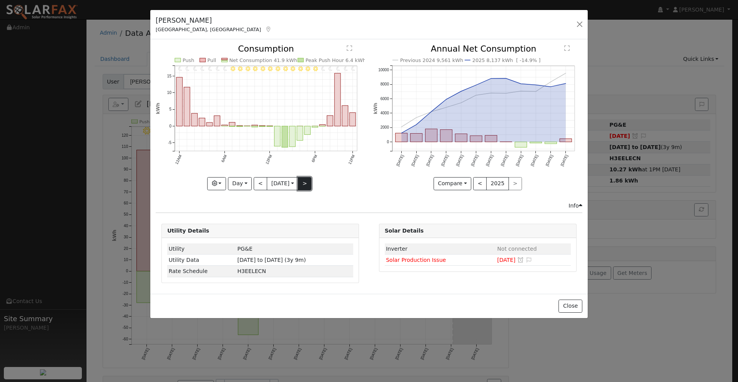
click at [309, 181] on button ">" at bounding box center [304, 183] width 13 height 13
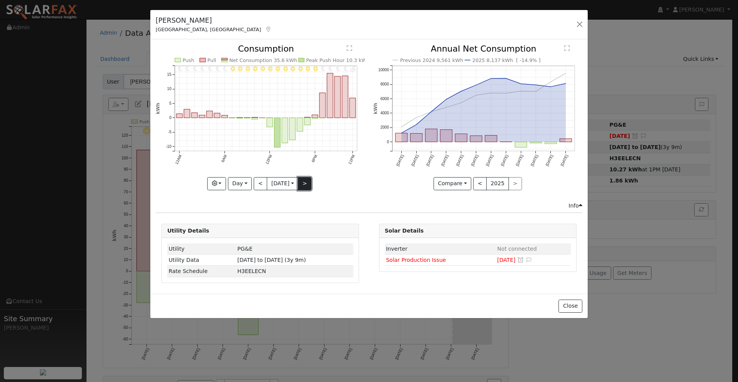
click at [309, 181] on button ">" at bounding box center [304, 183] width 13 height 13
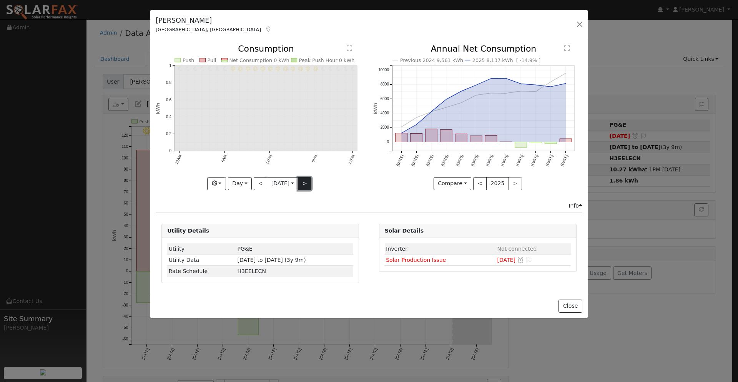
click at [309, 182] on button ">" at bounding box center [304, 183] width 13 height 13
click at [308, 183] on button ">" at bounding box center [304, 183] width 13 height 13
click at [262, 188] on button "<" at bounding box center [260, 183] width 13 height 13
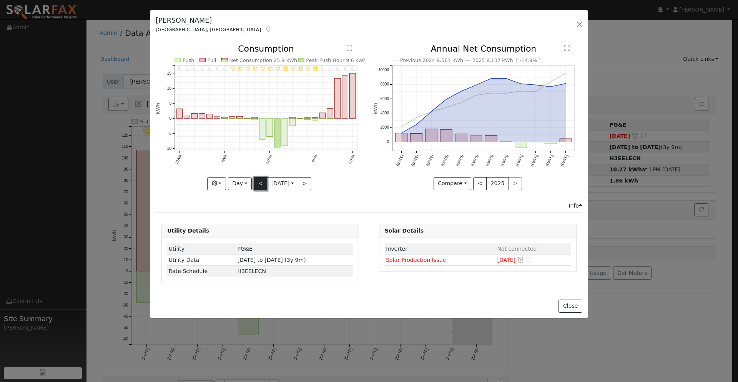
click at [262, 188] on button "<" at bounding box center [260, 183] width 13 height 13
click at [262, 188] on div at bounding box center [260, 117] width 209 height 145
click at [262, 187] on button "<" at bounding box center [260, 183] width 13 height 13
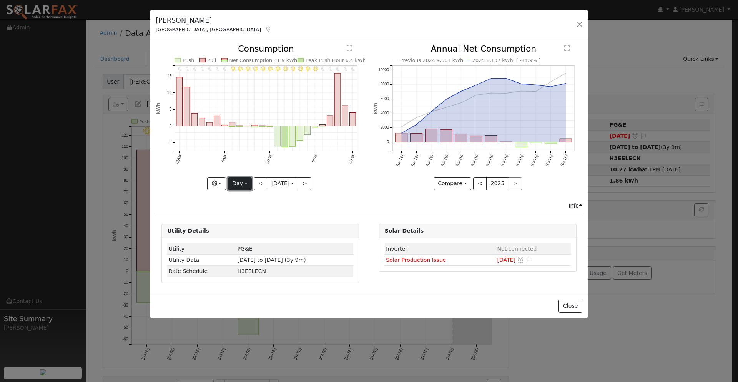
click at [240, 186] on button "Day" at bounding box center [240, 183] width 24 height 13
click at [244, 222] on link "Month" at bounding box center [254, 220] width 53 height 11
type input "2025-07-01"
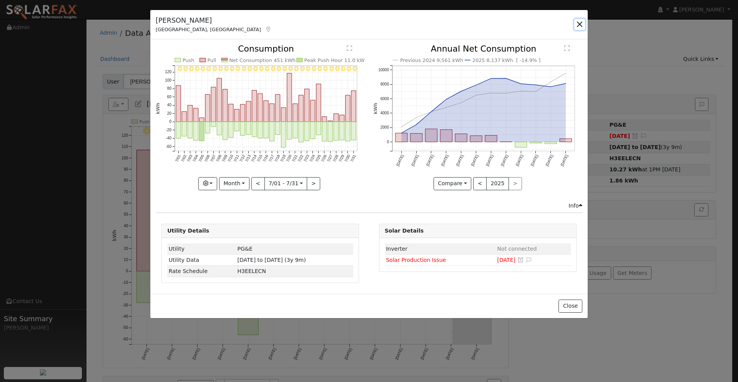
click at [579, 23] on button "button" at bounding box center [580, 24] width 11 height 11
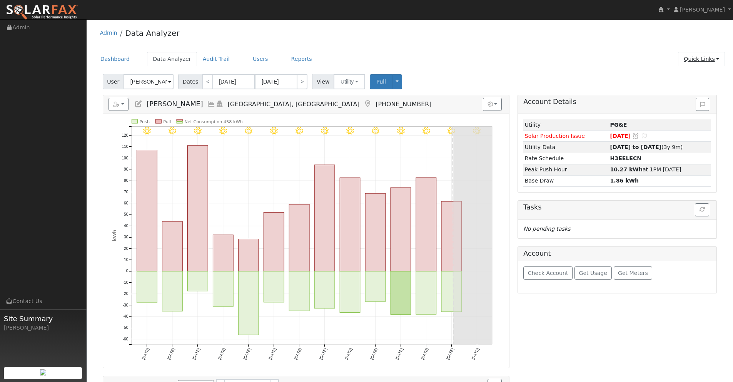
click at [696, 59] on link "Quick Links" at bounding box center [701, 59] width 47 height 14
click at [676, 102] on link "Run a Scenario Report" at bounding box center [686, 103] width 78 height 11
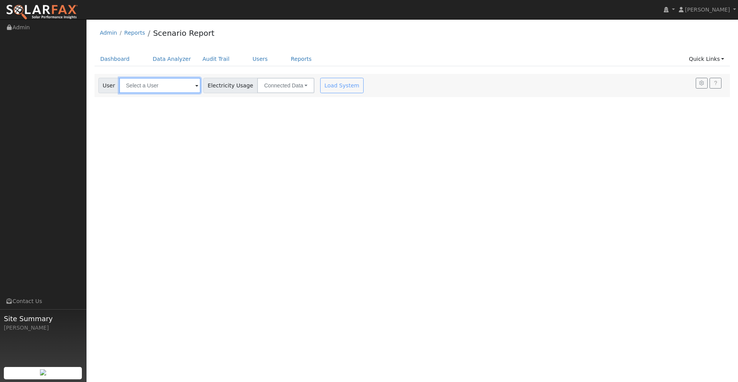
click at [158, 88] on input "text" at bounding box center [160, 85] width 82 height 15
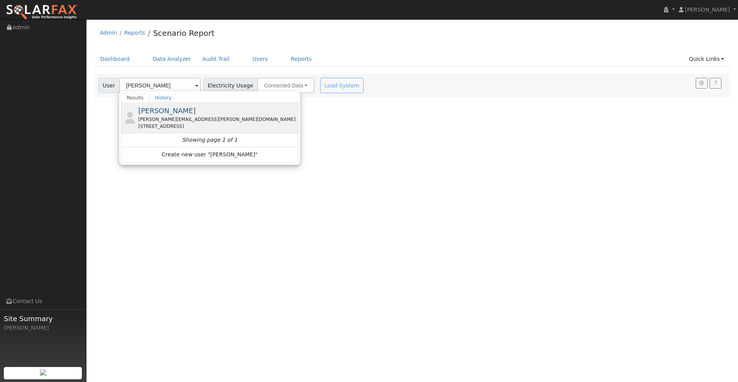
click at [175, 116] on div "[PERSON_NAME][EMAIL_ADDRESS][PERSON_NAME][DOMAIN_NAME]" at bounding box center [217, 119] width 159 height 7
type input "[PERSON_NAME]"
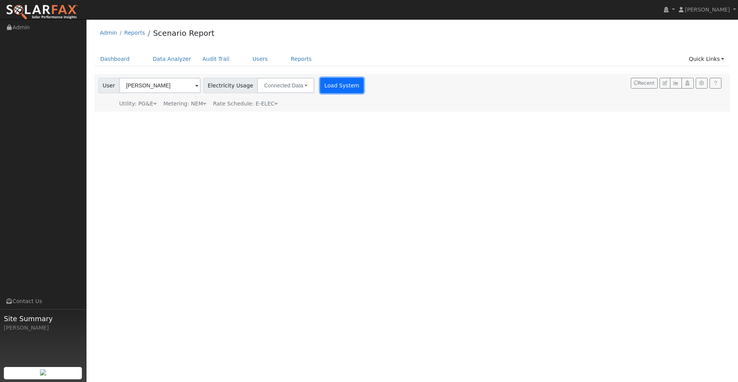
click at [333, 88] on button "Load System" at bounding box center [342, 85] width 44 height 15
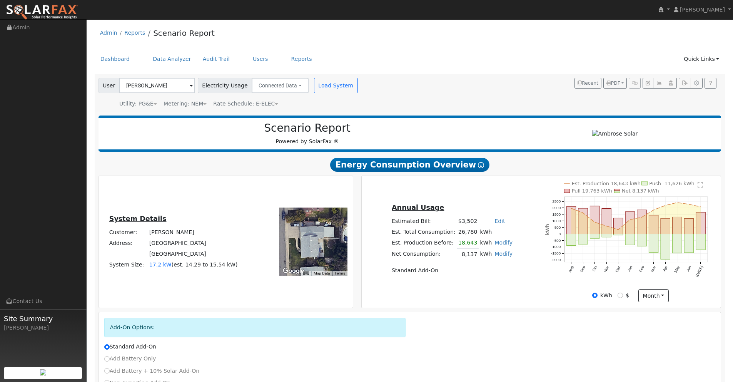
click at [197, 103] on div "Metering: NEM" at bounding box center [184, 104] width 43 height 8
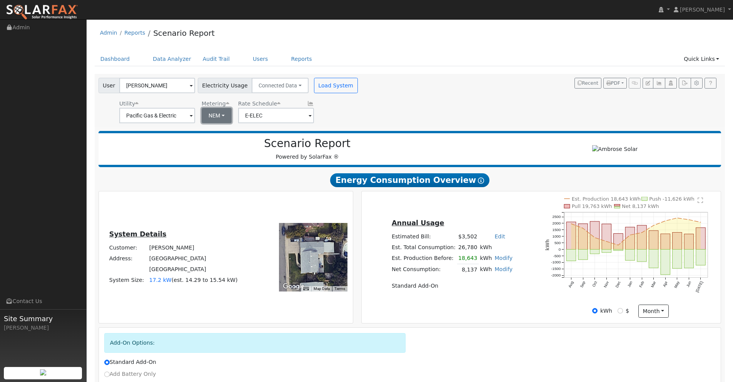
click at [221, 117] on button "NEM" at bounding box center [217, 115] width 30 height 15
click at [208, 147] on link "NBT" at bounding box center [223, 143] width 53 height 11
click at [320, 80] on button "Load System" at bounding box center [336, 85] width 44 height 15
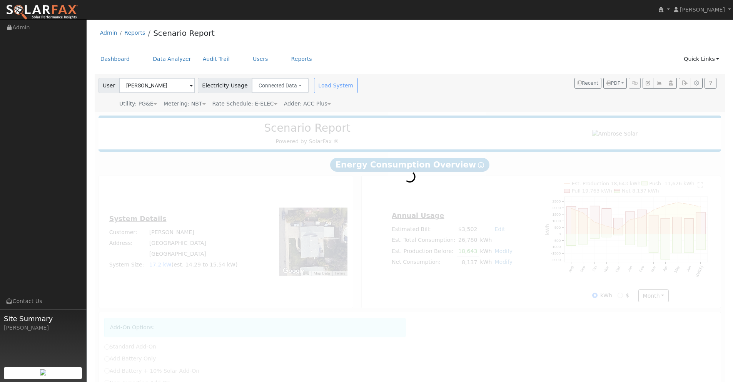
radio input "true"
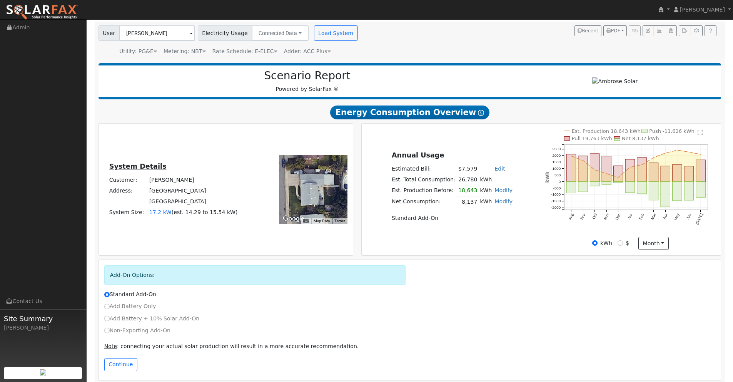
scroll to position [59, 0]
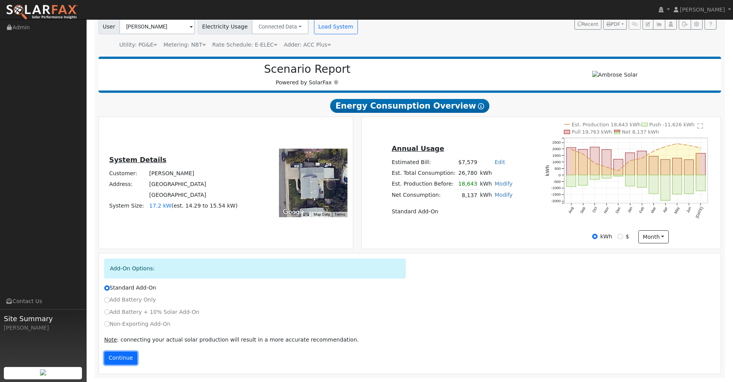
click at [121, 355] on button "Continue" at bounding box center [120, 357] width 33 height 13
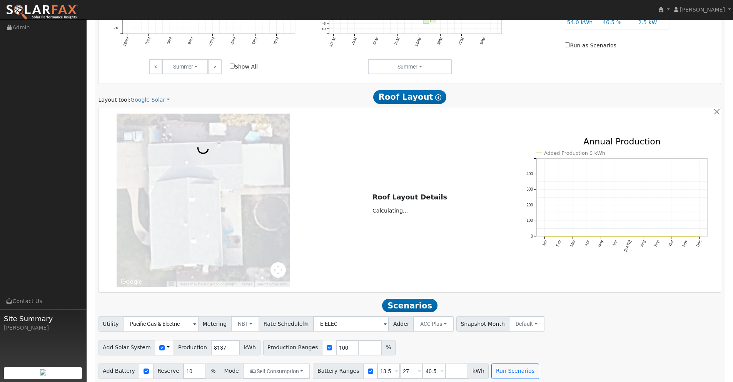
scroll to position [497, 0]
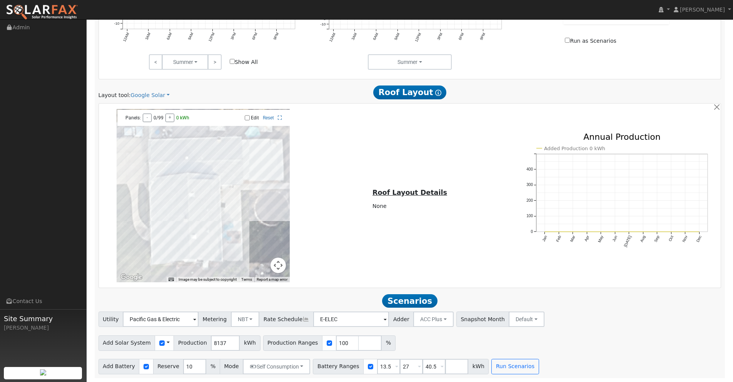
click at [248, 118] on input "Edit" at bounding box center [247, 117] width 5 height 5
checkbox input "true"
click at [161, 170] on div at bounding box center [203, 195] width 173 height 173
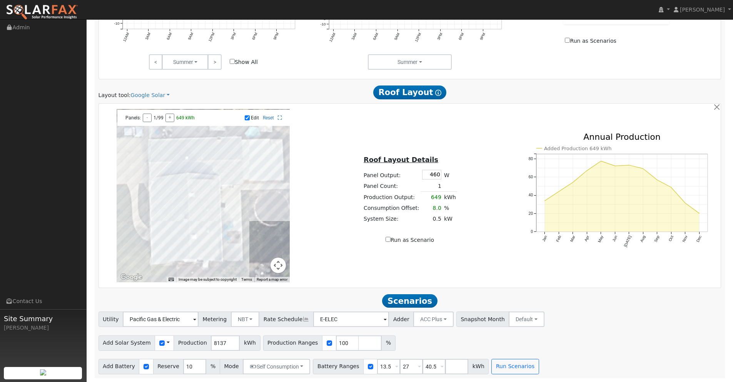
click at [162, 176] on div at bounding box center [203, 195] width 173 height 173
click at [177, 171] on div at bounding box center [203, 195] width 173 height 173
click at [183, 171] on div at bounding box center [203, 195] width 173 height 173
click at [193, 171] on div at bounding box center [203, 195] width 173 height 173
click at [210, 171] on div at bounding box center [203, 195] width 173 height 173
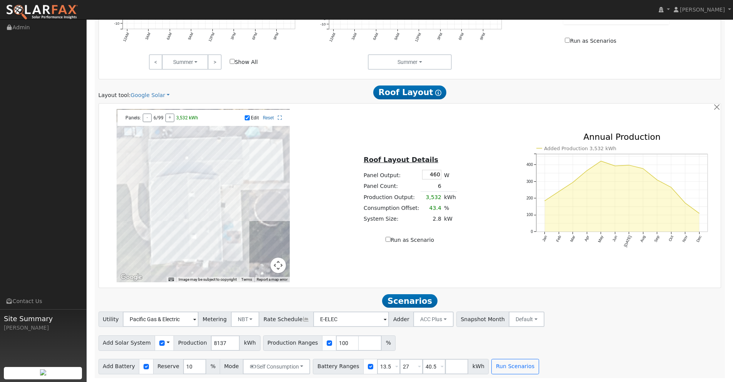
click at [220, 170] on div at bounding box center [203, 195] width 173 height 173
click at [236, 170] on div at bounding box center [203, 195] width 173 height 173
click at [234, 175] on div at bounding box center [203, 195] width 173 height 173
click at [234, 181] on div at bounding box center [203, 195] width 173 height 173
click at [224, 178] on div at bounding box center [203, 195] width 173 height 173
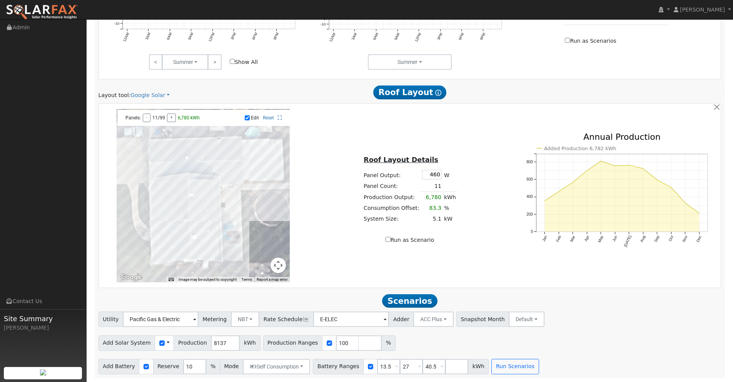
click at [161, 160] on div at bounding box center [203, 195] width 173 height 173
click at [171, 160] on div at bounding box center [203, 195] width 173 height 173
click at [163, 155] on div at bounding box center [203, 195] width 173 height 173
click at [175, 154] on div at bounding box center [203, 195] width 173 height 173
click at [186, 153] on div at bounding box center [203, 195] width 173 height 173
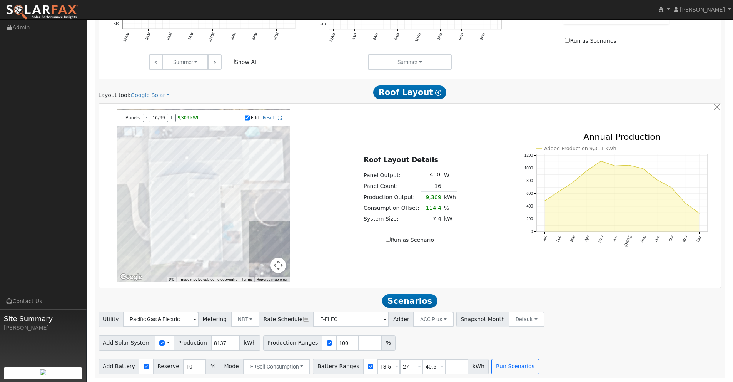
drag, startPoint x: 198, startPoint y: 153, endPoint x: 203, endPoint y: 153, distance: 5.1
click at [198, 153] on div at bounding box center [203, 195] width 173 height 173
click at [212, 153] on div at bounding box center [203, 195] width 173 height 173
click at [223, 153] on div at bounding box center [203, 195] width 173 height 173
click at [235, 153] on div at bounding box center [203, 195] width 173 height 173
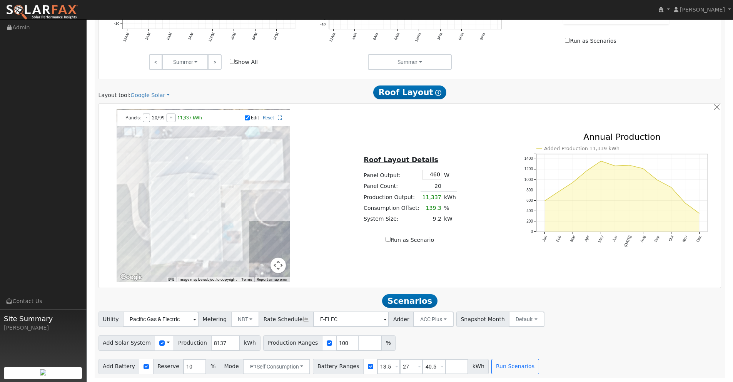
click at [236, 158] on div at bounding box center [203, 195] width 173 height 173
click at [222, 158] on div at bounding box center [203, 195] width 173 height 173
click at [210, 158] on div at bounding box center [203, 195] width 173 height 173
drag, startPoint x: 210, startPoint y: 147, endPoint x: 199, endPoint y: 145, distance: 11.6
click at [210, 147] on div at bounding box center [203, 195] width 173 height 173
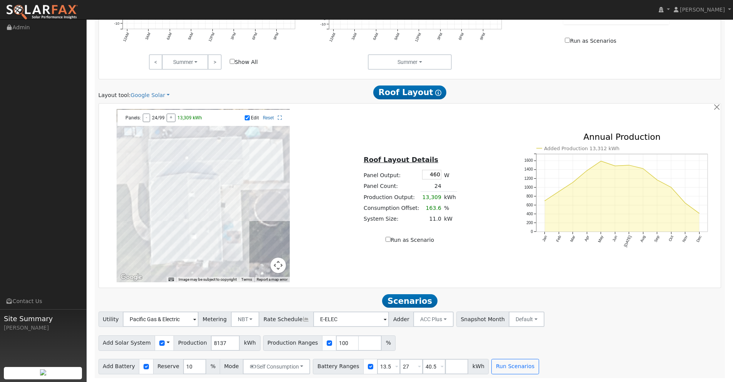
click at [197, 146] on div at bounding box center [203, 195] width 173 height 173
click at [187, 148] on div at bounding box center [203, 195] width 173 height 173
click at [175, 148] on div at bounding box center [203, 195] width 173 height 173
click at [165, 148] on div at bounding box center [203, 195] width 173 height 173
click at [390, 239] on input "Run as Scenario" at bounding box center [387, 239] width 5 height 5
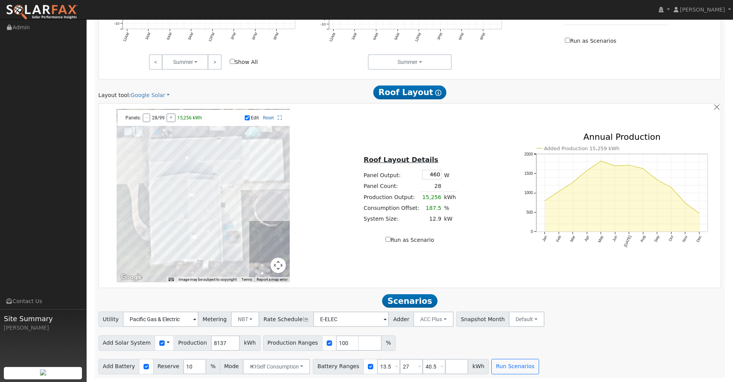
checkbox input "true"
type input "15256"
drag, startPoint x: 385, startPoint y: 366, endPoint x: 352, endPoint y: 361, distance: 33.1
click at [352, 361] on div "Battery Ranges 13.5 Overrides Reserve % Mode None None Self Consumption Peak Sa…" at bounding box center [401, 365] width 176 height 15
type input "27"
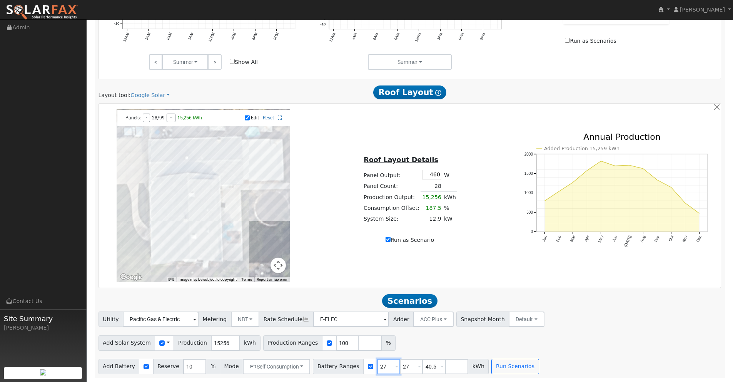
type input "40.5"
drag, startPoint x: 383, startPoint y: 365, endPoint x: 346, endPoint y: 363, distance: 37.0
click at [346, 363] on div "Battery Ranges 27 Overrides Reserve % Mode None None Self Consumption Peak Savi…" at bounding box center [389, 365] width 153 height 15
type input "40.5"
drag, startPoint x: 384, startPoint y: 366, endPoint x: 350, endPoint y: 362, distance: 34.8
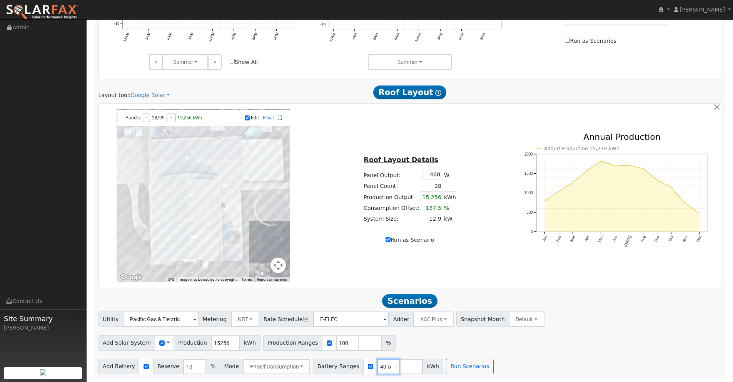
click at [348, 363] on div "Battery Ranges 40.5 Overrides Reserve % Mode None None Self Consumption Peak Sa…" at bounding box center [378, 365] width 130 height 15
type input "80"
click at [462, 365] on button "Run Scenarios" at bounding box center [469, 365] width 47 height 15
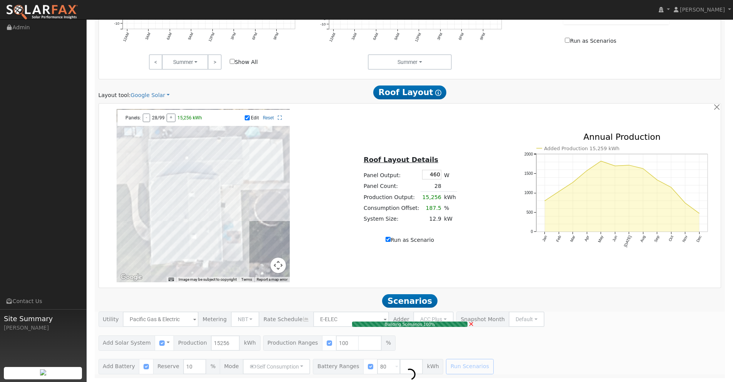
type input "12.9"
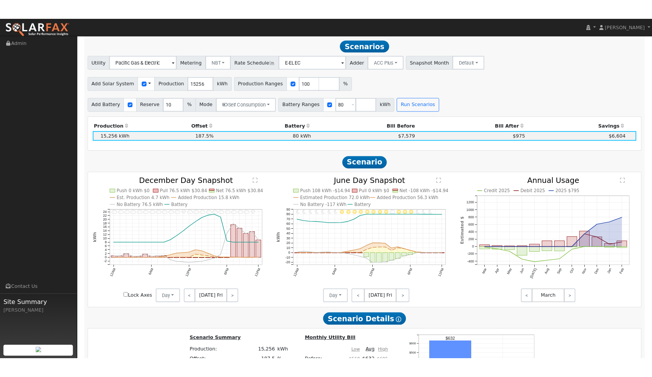
scroll to position [767, 0]
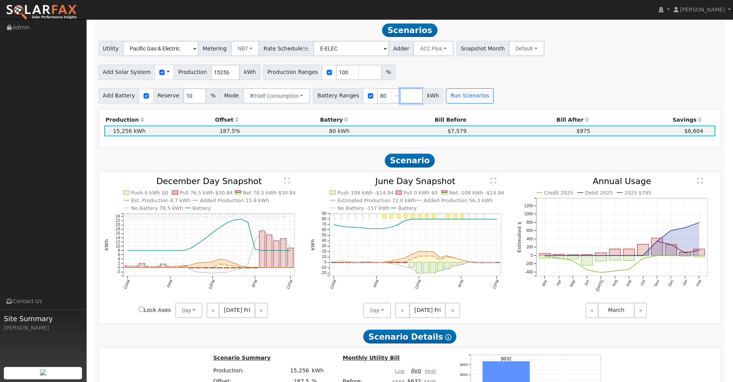
click at [400, 97] on input "number" at bounding box center [411, 95] width 23 height 15
type input "100"
click at [477, 93] on button "Run Scenarios" at bounding box center [491, 95] width 47 height 15
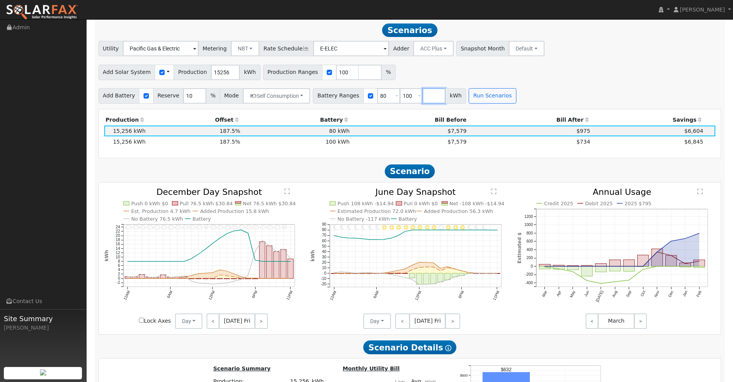
click at [423, 95] on input "number" at bounding box center [433, 95] width 23 height 15
type input "120"
click at [512, 98] on button "Run Scenarios" at bounding box center [514, 95] width 47 height 15
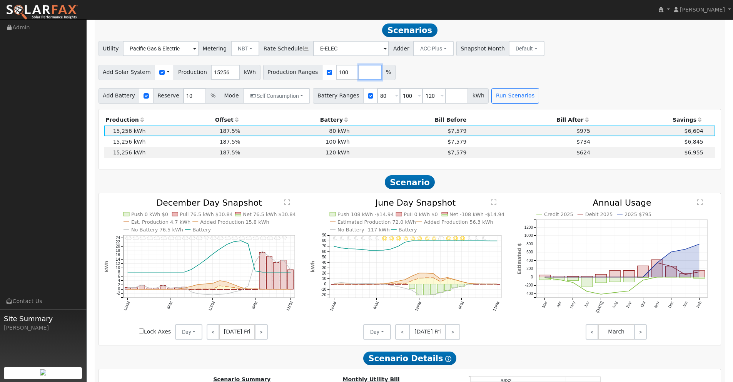
click at [359, 75] on input "number" at bounding box center [369, 72] width 23 height 15
type input "150"
click at [517, 95] on button "Run Scenarios" at bounding box center [514, 95] width 47 height 15
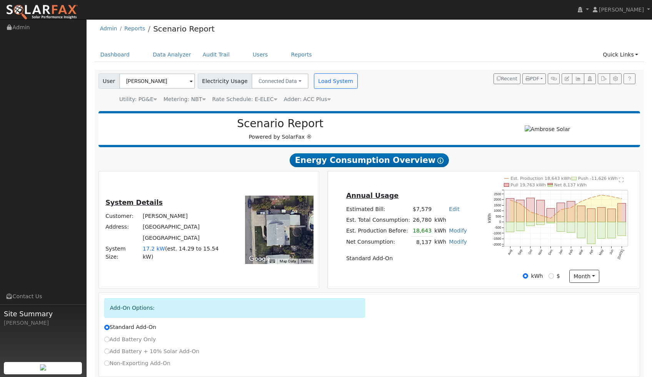
scroll to position [0, 0]
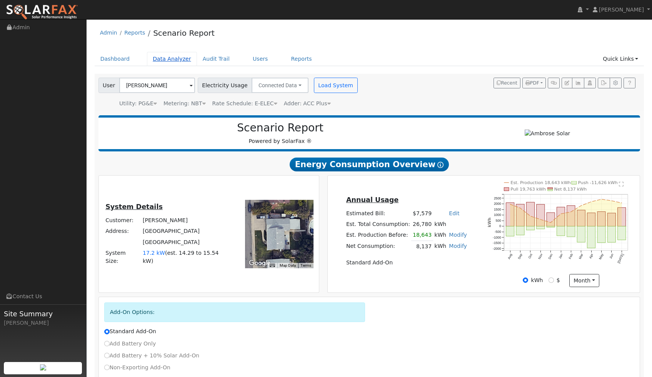
click at [170, 58] on link "Data Analyzer" at bounding box center [172, 59] width 50 height 14
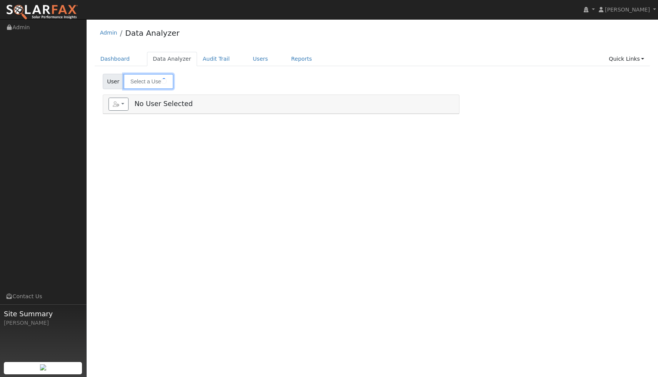
type input "[PERSON_NAME]"
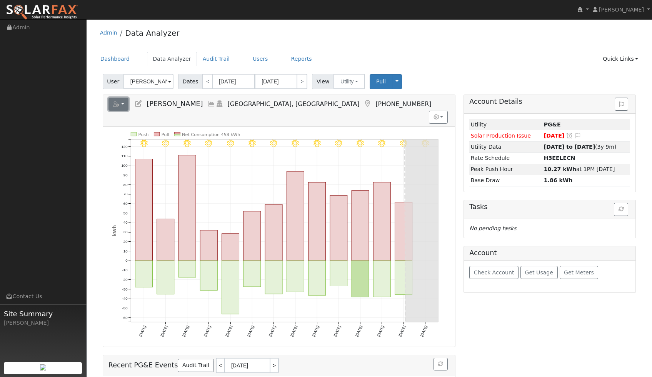
click at [120, 107] on button "button" at bounding box center [118, 104] width 20 height 13
click at [197, 135] on link "Export to CSV" at bounding box center [203, 137] width 56 height 9
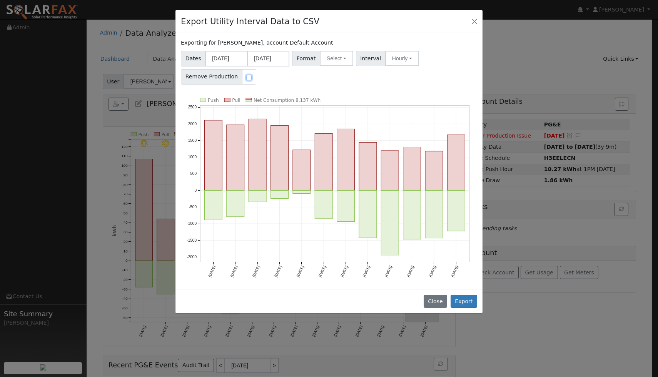
click at [246, 78] on input "checkbox" at bounding box center [248, 77] width 5 height 5
checkbox input "true"
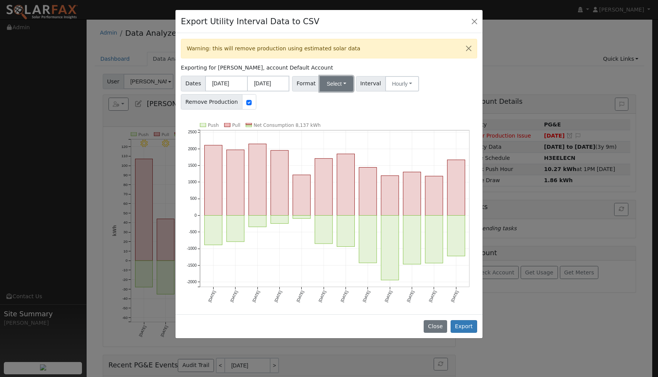
click at [342, 86] on button "Select" at bounding box center [336, 83] width 33 height 15
click at [339, 152] on link "Aurora" at bounding box center [345, 149] width 55 height 11
click at [406, 86] on button "Hourly" at bounding box center [403, 83] width 34 height 15
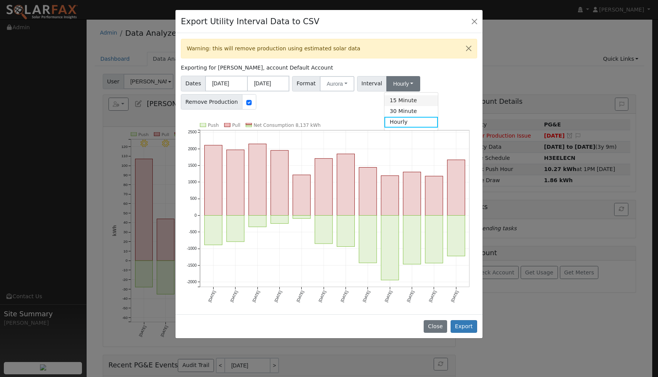
click at [404, 105] on link "15 Minute" at bounding box center [410, 100] width 53 height 11
click at [467, 327] on button "Export" at bounding box center [463, 326] width 27 height 13
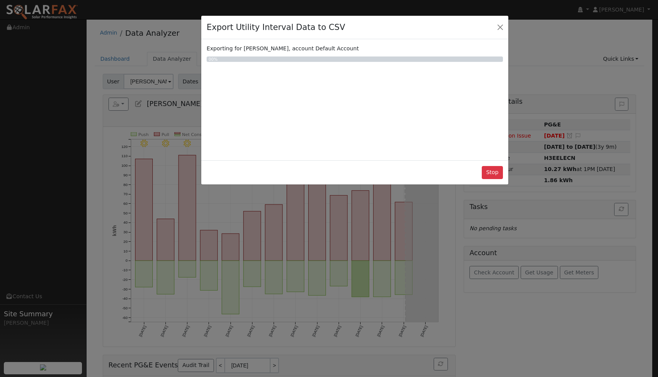
drag, startPoint x: 358, startPoint y: 31, endPoint x: 390, endPoint y: 37, distance: 33.0
click at [390, 37] on div "Export Utility Interval Data to CSV" at bounding box center [354, 27] width 307 height 23
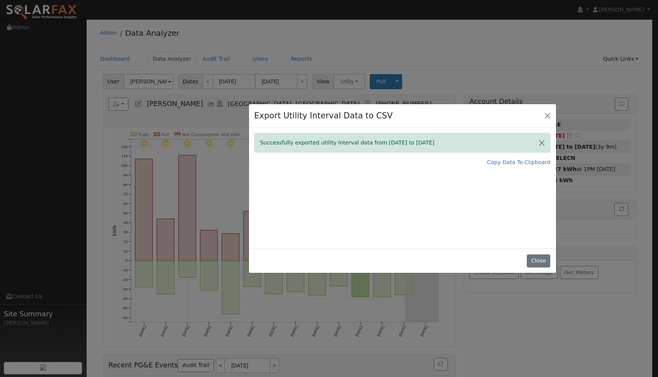
drag, startPoint x: 390, startPoint y: 37, endPoint x: 413, endPoint y: 118, distance: 83.9
click at [413, 118] on div "Export Utility Interval Data to CSV" at bounding box center [402, 115] width 307 height 23
click at [536, 261] on button "Close" at bounding box center [538, 261] width 23 height 13
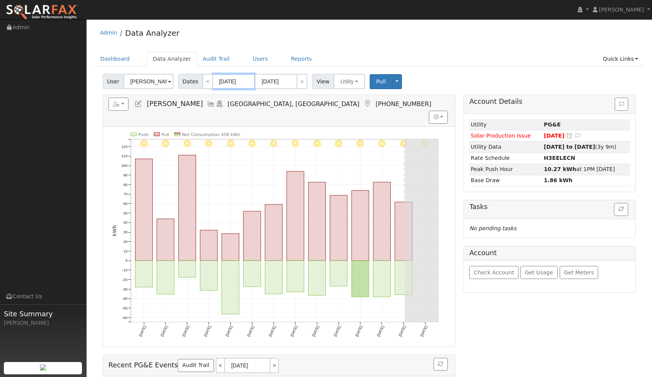
click at [236, 82] on input "[DATE]" at bounding box center [234, 81] width 42 height 15
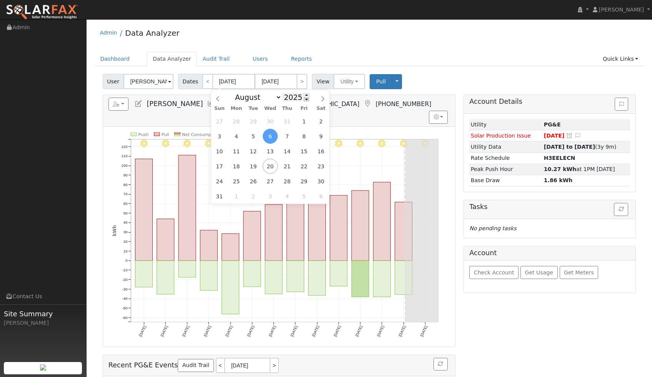
click at [304, 100] on span at bounding box center [306, 99] width 5 height 4
type input "2024"
click at [291, 122] on span "1" at bounding box center [287, 121] width 15 height 15
type input "[DATE]"
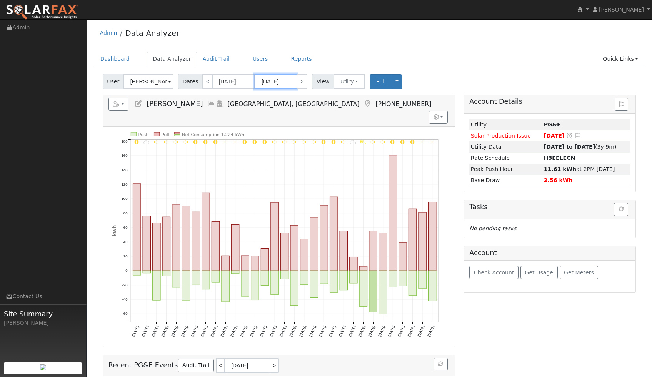
click at [277, 83] on input "[DATE]" at bounding box center [276, 81] width 42 height 15
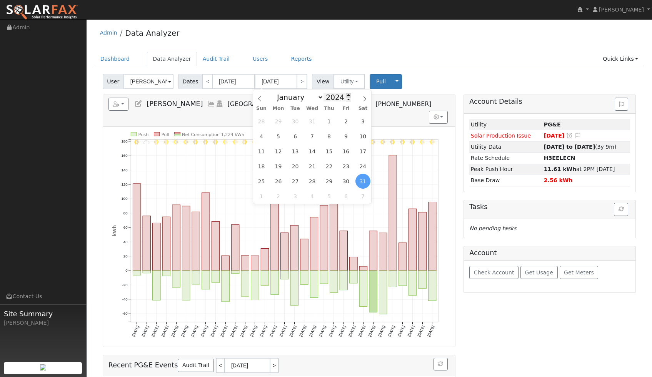
click at [346, 96] on span at bounding box center [348, 95] width 5 height 4
type input "2025"
click at [330, 122] on span "31" at bounding box center [329, 121] width 15 height 15
type input "[DATE]"
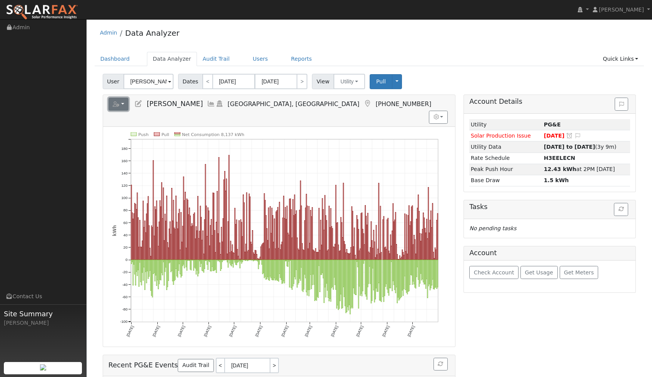
click at [124, 106] on button "button" at bounding box center [118, 104] width 20 height 13
click at [190, 137] on link "Export to CSV" at bounding box center [203, 137] width 56 height 9
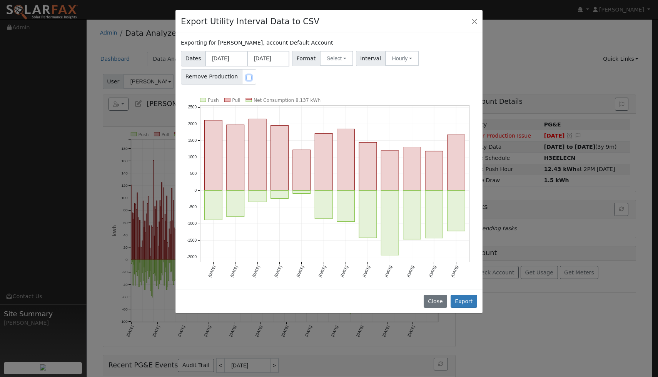
click at [246, 77] on input "checkbox" at bounding box center [248, 77] width 5 height 5
checkbox input "true"
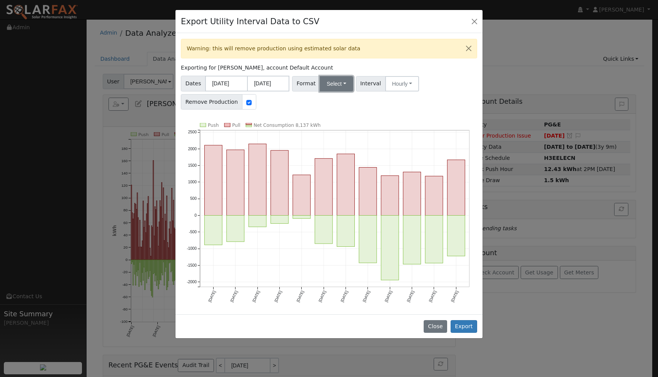
click at [340, 86] on button "Select" at bounding box center [336, 83] width 33 height 15
click at [343, 147] on link "Aurora" at bounding box center [345, 149] width 55 height 11
click at [395, 86] on button "Hourly" at bounding box center [403, 83] width 34 height 15
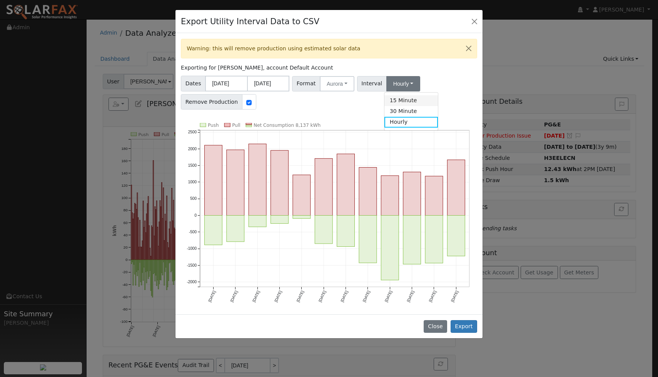
click at [399, 103] on link "15 Minute" at bounding box center [410, 100] width 53 height 11
click at [468, 325] on button "Export" at bounding box center [463, 326] width 27 height 13
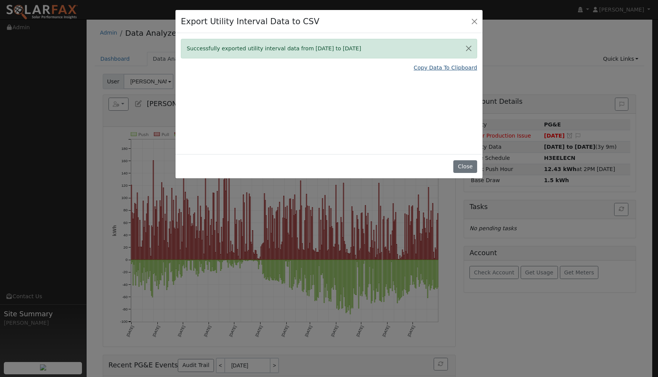
click at [438, 71] on link "Copy Data To Clipboard" at bounding box center [444, 68] width 63 height 8
click at [468, 166] on button "Close" at bounding box center [464, 166] width 23 height 13
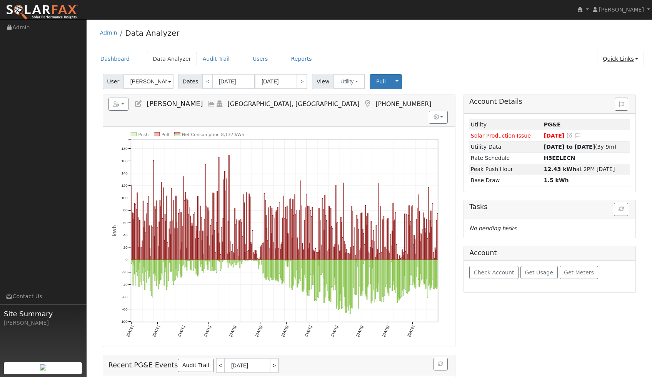
click at [618, 61] on link "Quick Links" at bounding box center [620, 59] width 47 height 14
click at [598, 100] on link "Run a Scenario Report" at bounding box center [605, 103] width 78 height 11
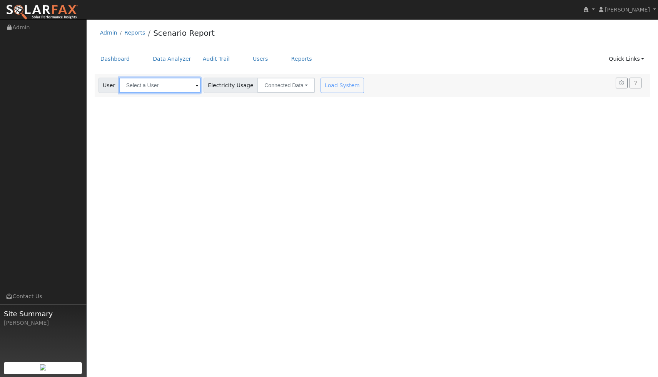
click at [158, 85] on input "text" at bounding box center [160, 85] width 82 height 15
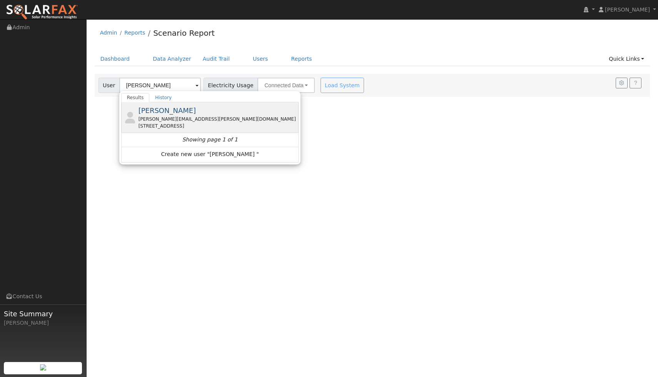
click at [159, 112] on span "[PERSON_NAME]" at bounding box center [167, 111] width 58 height 8
type input "[PERSON_NAME]"
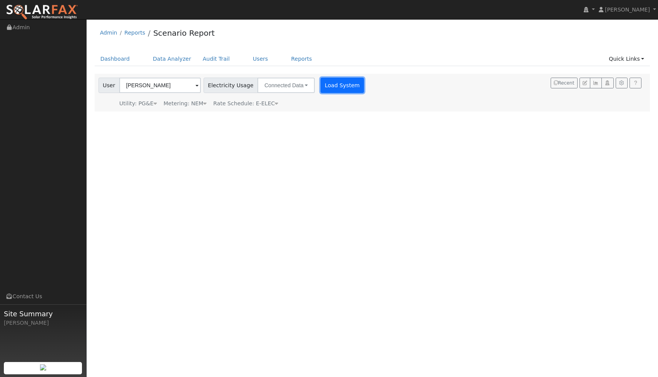
click at [331, 92] on button "Load System" at bounding box center [342, 85] width 44 height 15
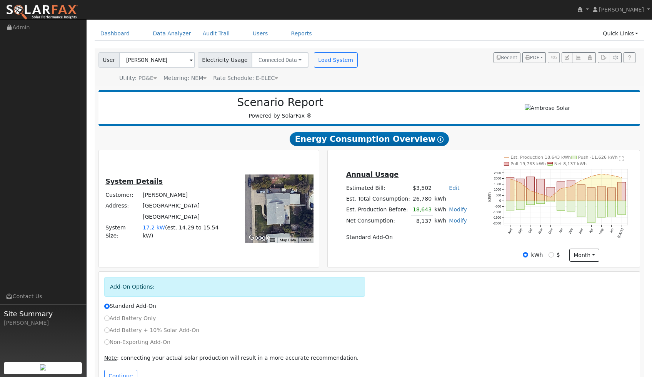
scroll to position [48, 0]
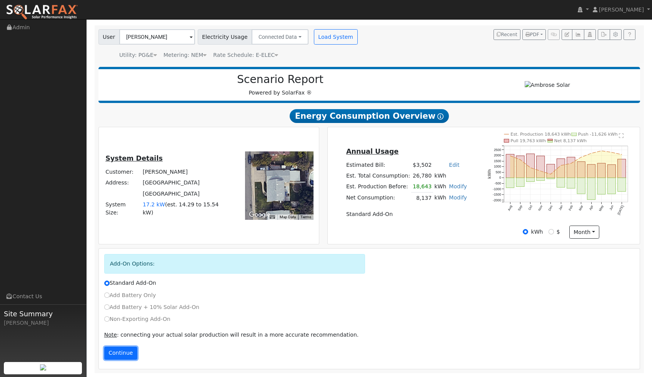
click at [119, 354] on button "Continue" at bounding box center [120, 353] width 33 height 13
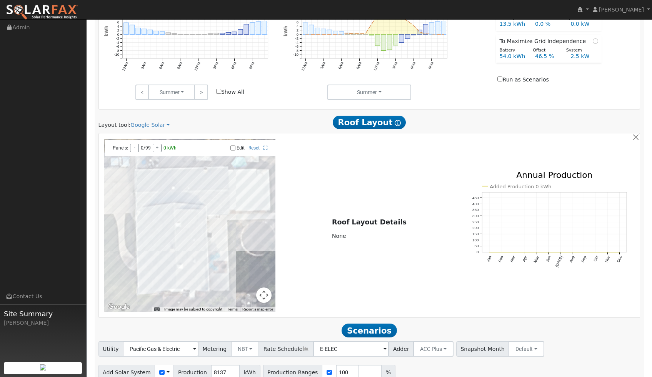
scroll to position [470, 0]
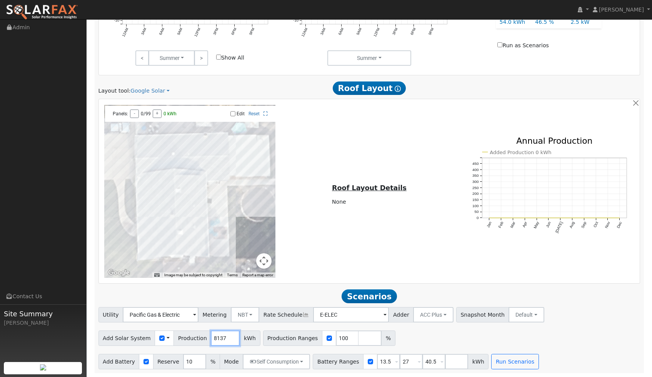
drag, startPoint x: 222, startPoint y: 338, endPoint x: 187, endPoint y: 337, distance: 34.6
click at [186, 338] on div "Add Solar System Use CSV Data Production 8137 kWh" at bounding box center [179, 338] width 162 height 15
type input "16411"
drag, startPoint x: 430, startPoint y: 362, endPoint x: 400, endPoint y: 358, distance: 29.5
click at [400, 358] on div "Battery Ranges 13.5 Overrides Reserve % Mode None None Self Consumption Peak Sa…" at bounding box center [401, 361] width 176 height 15
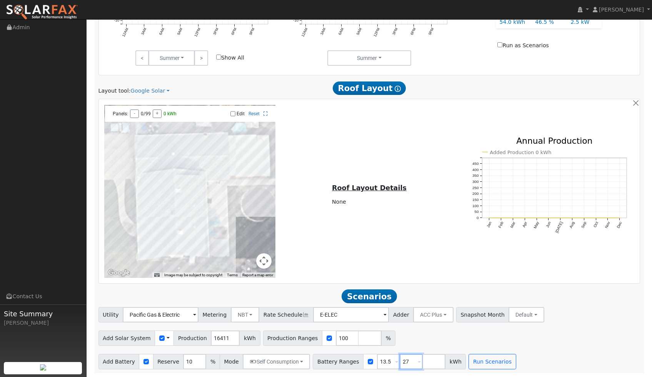
drag, startPoint x: 406, startPoint y: 365, endPoint x: 381, endPoint y: 361, distance: 25.3
click at [381, 362] on div "Battery Ranges 13.5 Overrides Reserve % Mode None None Self Consumption Peak Sa…" at bounding box center [389, 361] width 153 height 15
drag, startPoint x: 386, startPoint y: 361, endPoint x: 363, endPoint y: 362, distance: 23.1
click at [363, 362] on div "Battery Ranges 13.5 Overrides Reserve % Mode None None Self Consumption Peak Sa…" at bounding box center [378, 361] width 130 height 15
type input "80"
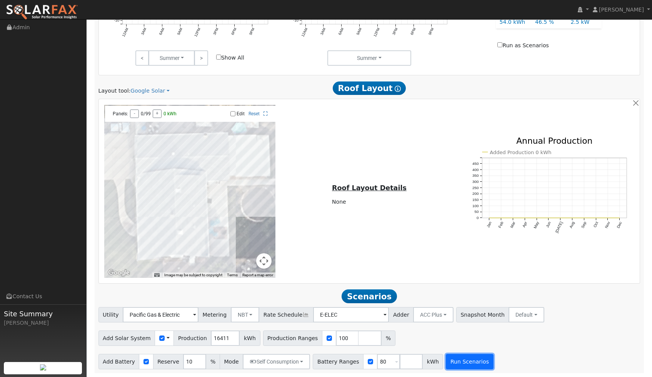
click at [455, 364] on button "Run Scenarios" at bounding box center [469, 361] width 47 height 15
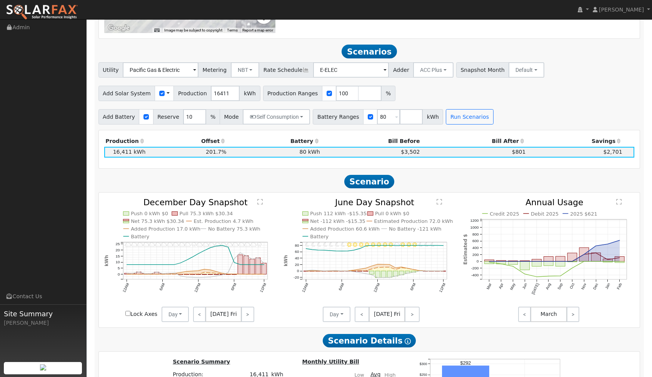
scroll to position [672, 0]
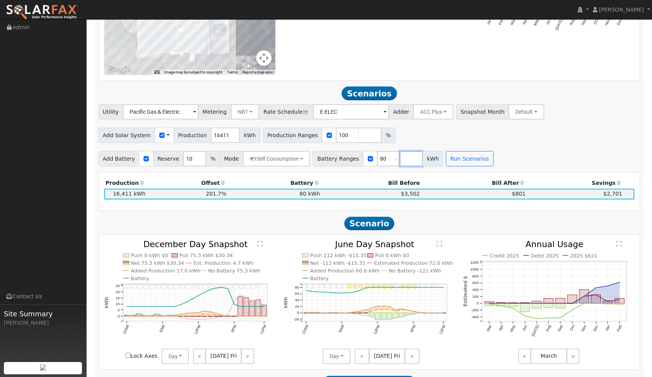
click at [406, 160] on input "number" at bounding box center [411, 158] width 23 height 15
type input "100"
click at [492, 161] on button "Run Scenarios" at bounding box center [491, 158] width 47 height 15
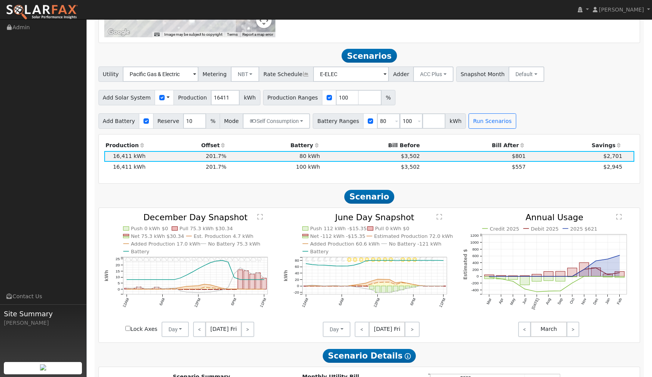
scroll to position [694, 0]
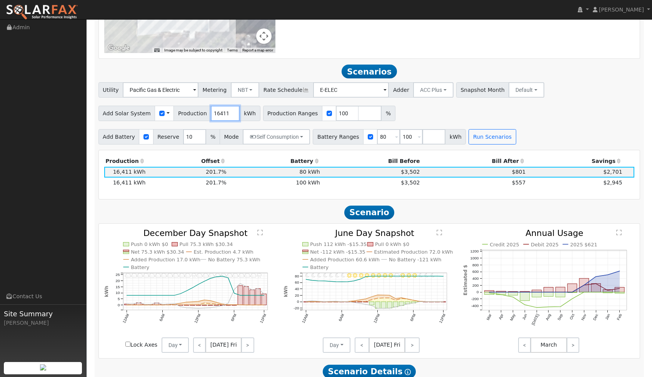
drag, startPoint x: 224, startPoint y: 114, endPoint x: 168, endPoint y: 104, distance: 57.5
click at [168, 104] on div "Add Solar System Use CSV Data Production 16411 kWh Production Ranges 100 %" at bounding box center [369, 112] width 545 height 18
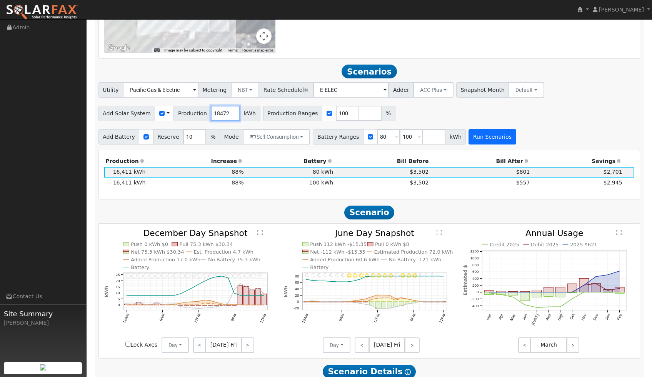
type input "18472"
click at [482, 138] on button "Run Scenarios" at bounding box center [491, 136] width 47 height 15
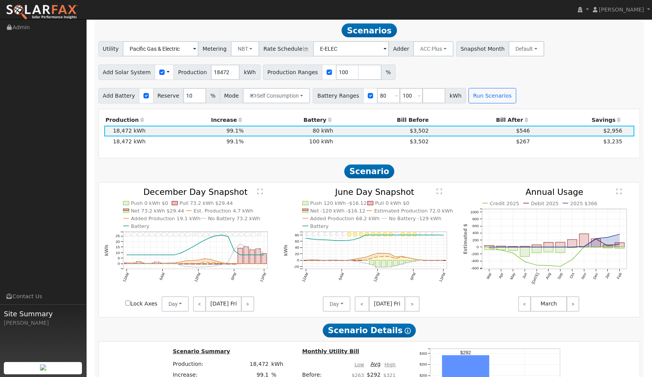
scroll to position [736, 0]
click at [492, 143] on td "$267" at bounding box center [480, 141] width 101 height 11
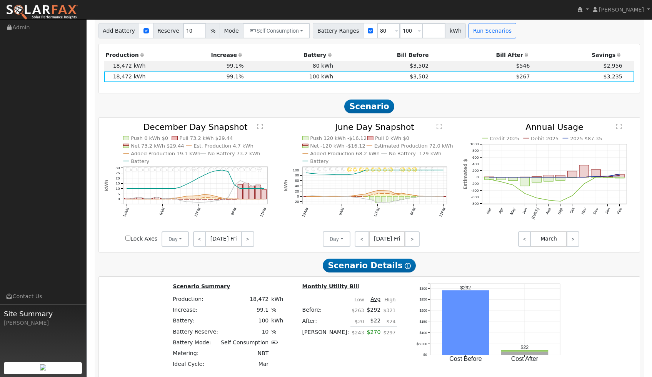
scroll to position [799, 0]
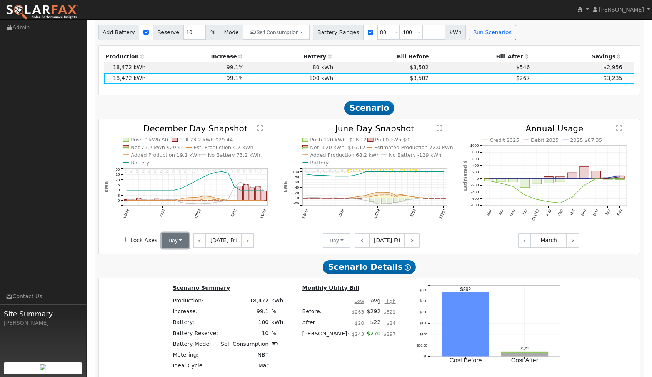
click at [174, 242] on button "Day" at bounding box center [176, 240] width 28 height 15
click at [181, 266] on link "Month Average" at bounding box center [188, 268] width 53 height 11
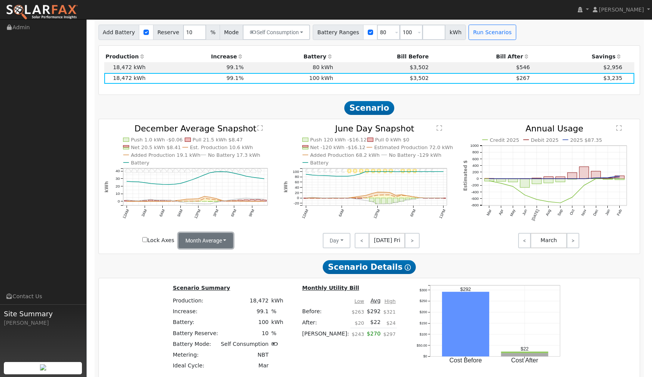
click at [216, 238] on button "Month Average" at bounding box center [205, 240] width 55 height 15
click at [192, 255] on link "Day" at bounding box center [205, 257] width 53 height 11
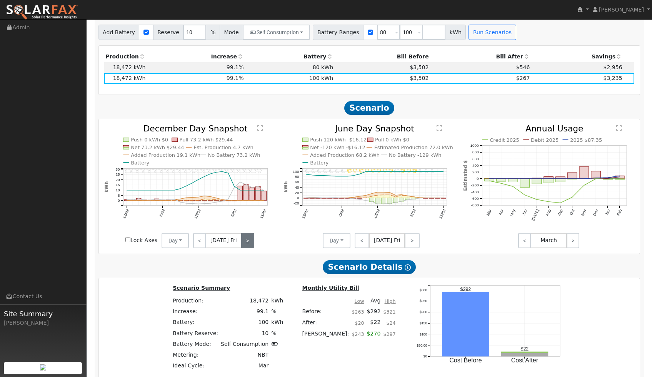
click at [248, 242] on link ">" at bounding box center [247, 240] width 13 height 15
click at [248, 242] on link ">" at bounding box center [248, 240] width 12 height 15
click at [248, 242] on link ">" at bounding box center [248, 240] width 11 height 15
click at [248, 240] on link ">" at bounding box center [249, 240] width 10 height 15
click at [248, 240] on link ">" at bounding box center [249, 240] width 12 height 15
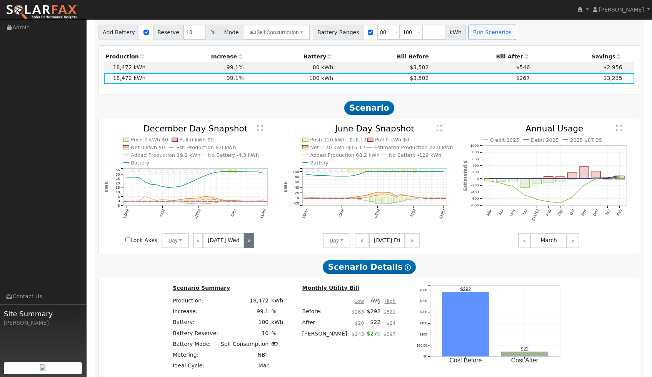
click at [248, 240] on link ">" at bounding box center [249, 240] width 10 height 15
click at [248, 241] on link ">" at bounding box center [248, 240] width 11 height 15
click at [247, 241] on link ">" at bounding box center [247, 240] width 13 height 15
click at [247, 241] on link ">" at bounding box center [248, 240] width 12 height 15
click at [247, 241] on link ">" at bounding box center [248, 240] width 11 height 15
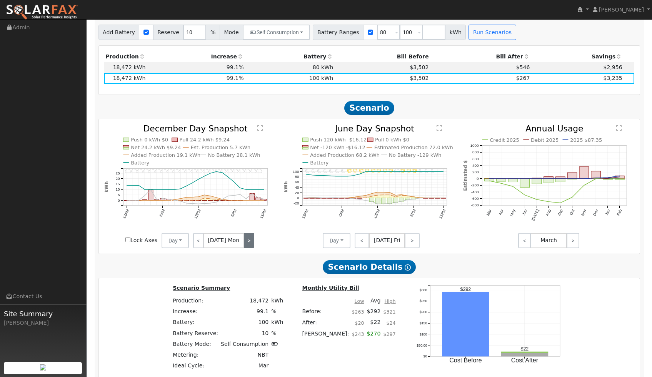
click at [247, 241] on link ">" at bounding box center [249, 240] width 10 height 15
click at [247, 241] on link ">" at bounding box center [249, 240] width 12 height 15
click at [408, 241] on link ">" at bounding box center [412, 240] width 15 height 15
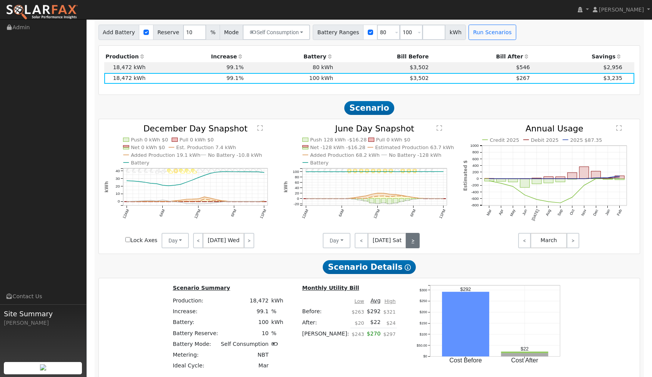
click at [408, 241] on link ">" at bounding box center [413, 240] width 14 height 15
click at [408, 241] on link ">" at bounding box center [413, 240] width 13 height 15
click at [408, 241] on link ">" at bounding box center [413, 240] width 12 height 15
click at [408, 241] on link ">" at bounding box center [412, 240] width 13 height 15
click at [408, 241] on link ">" at bounding box center [413, 240] width 12 height 15
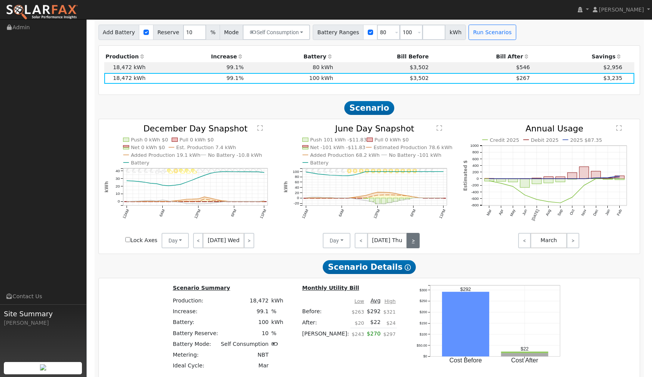
click at [408, 241] on link ">" at bounding box center [413, 240] width 13 height 15
click at [408, 241] on link ">" at bounding box center [412, 240] width 15 height 15
click at [408, 241] on link ">" at bounding box center [413, 240] width 14 height 15
click at [408, 241] on link ">" at bounding box center [413, 240] width 13 height 15
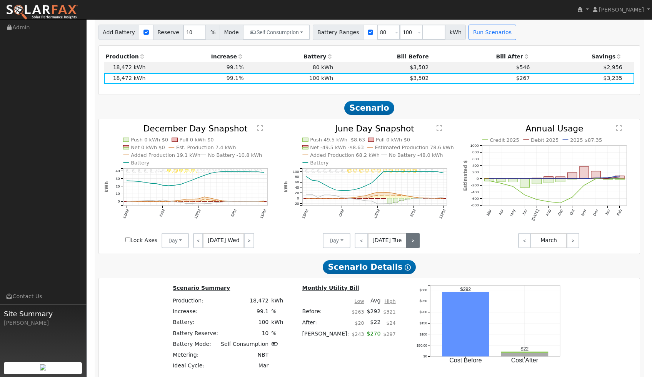
click at [408, 241] on link ">" at bounding box center [412, 240] width 13 height 15
click at [408, 241] on link ">" at bounding box center [413, 240] width 12 height 15
click at [408, 241] on link ">" at bounding box center [413, 240] width 13 height 15
click at [408, 241] on link ">" at bounding box center [412, 240] width 15 height 15
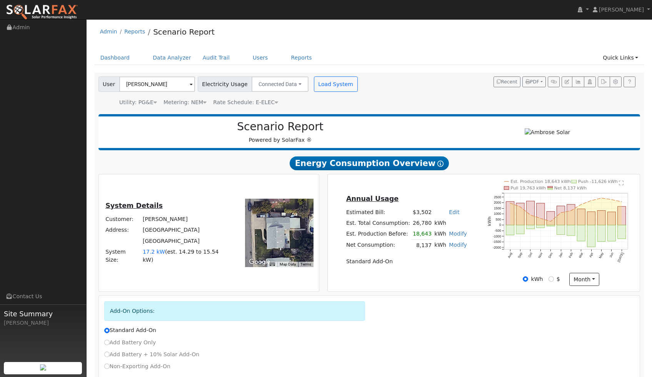
scroll to position [0, 0]
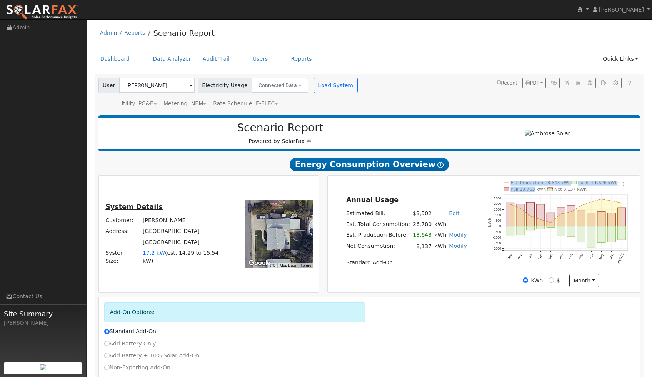
drag, startPoint x: 520, startPoint y: 184, endPoint x: 532, endPoint y: 187, distance: 12.2
click at [532, 187] on div "Annual Usage Estimated Bill: $3,502 Edit Estimated Bill $ Annual Est. Total Con…" at bounding box center [484, 234] width 312 height 117
click at [532, 187] on text "Pull 19,763 kWh" at bounding box center [528, 189] width 35 height 5
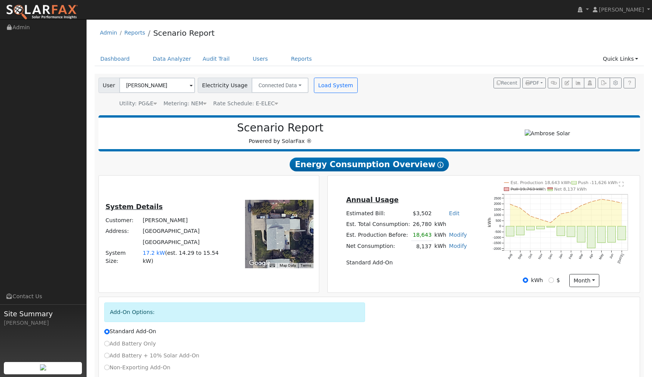
click at [532, 186] on icon "Est. Production 18,643 kWh Push -11,626 kWh Pull 19,763 kWh Net 8,137 kWh Aug S…" at bounding box center [561, 229] width 147 height 96
drag, startPoint x: 647, startPoint y: 50, endPoint x: 666, endPoint y: 49, distance: 18.5
drag, startPoint x: 373, startPoint y: 11, endPoint x: 382, endPoint y: 2, distance: 13.6
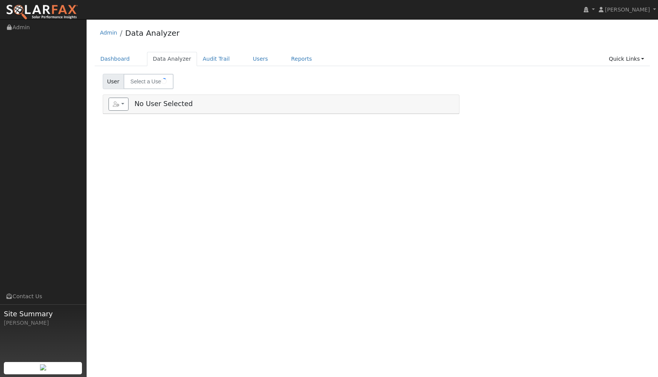
type input "[PERSON_NAME]"
